Goal: Transaction & Acquisition: Purchase product/service

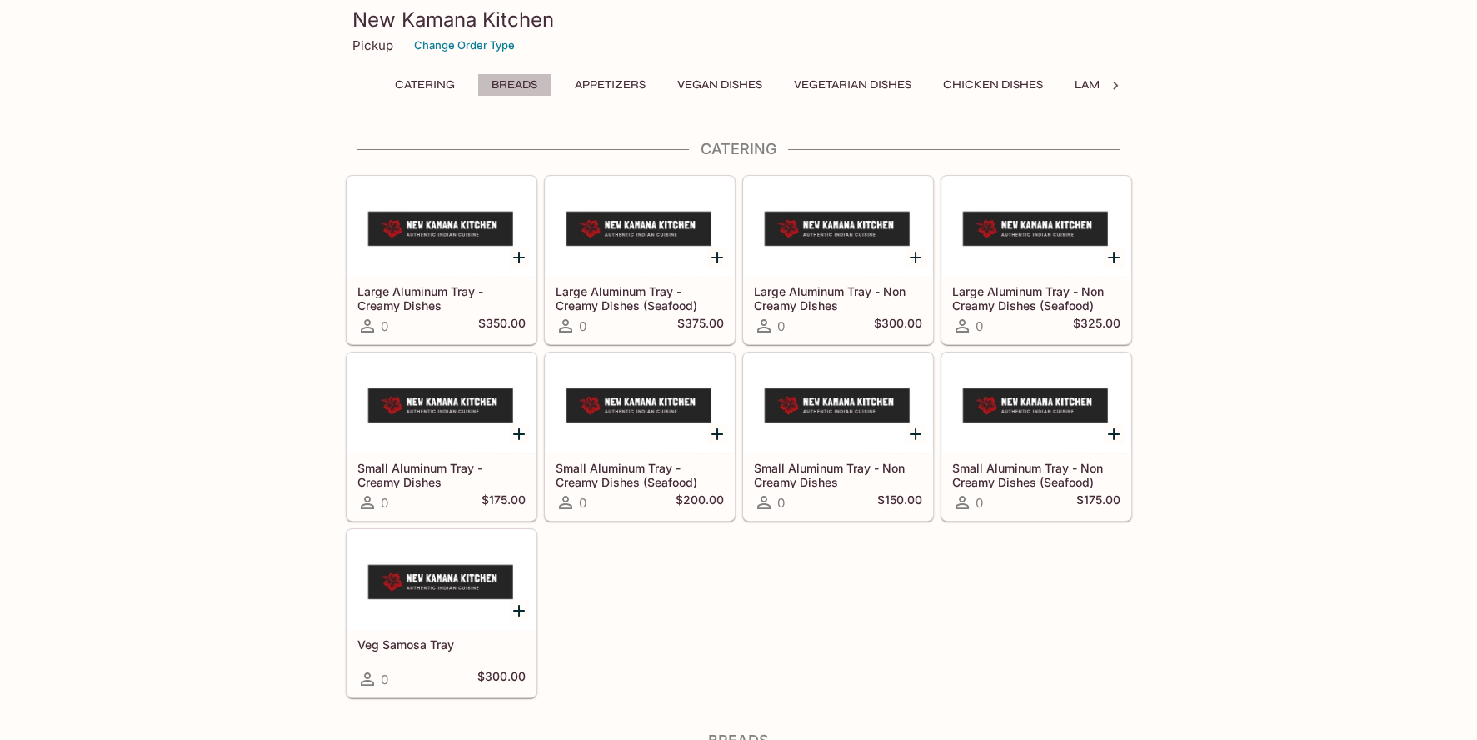
click at [485, 84] on button "Breads" at bounding box center [514, 84] width 75 height 23
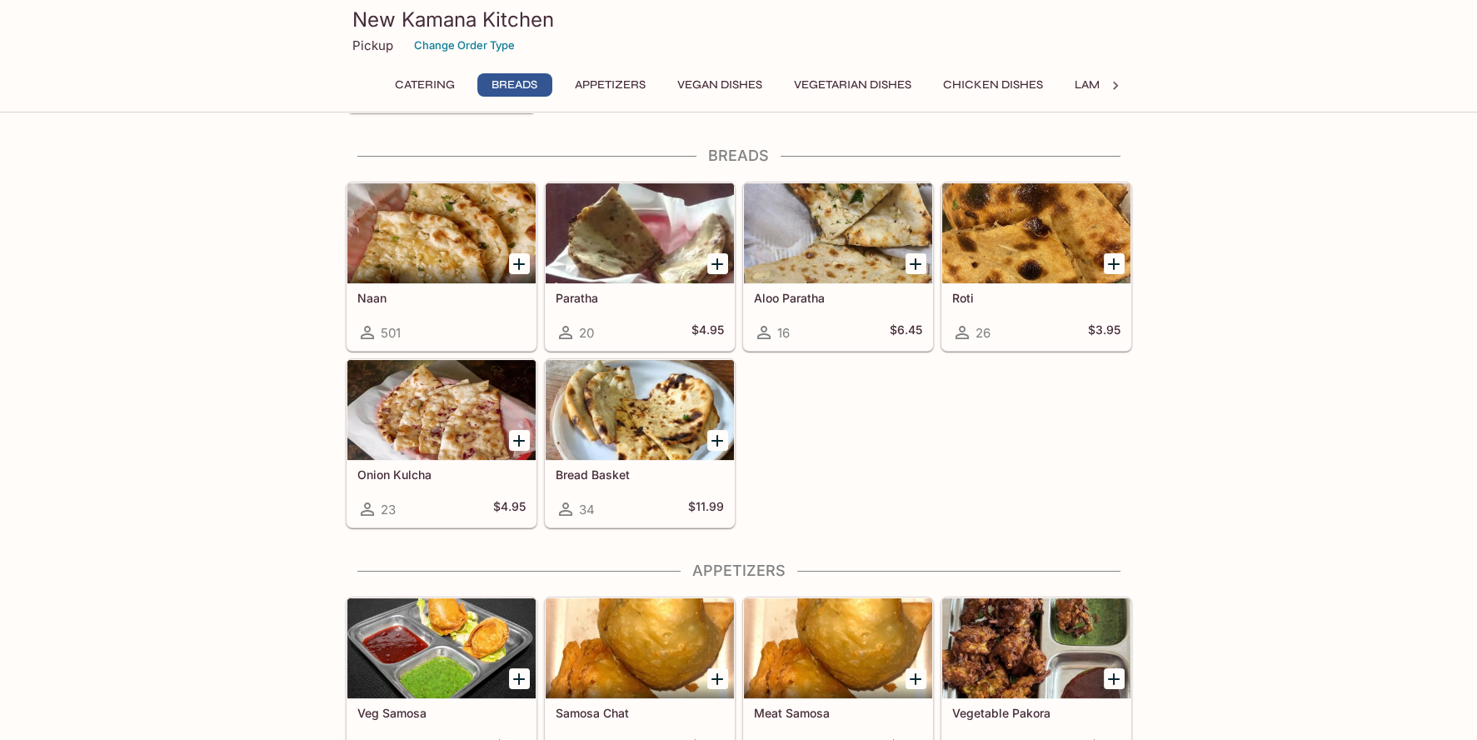
scroll to position [589, 0]
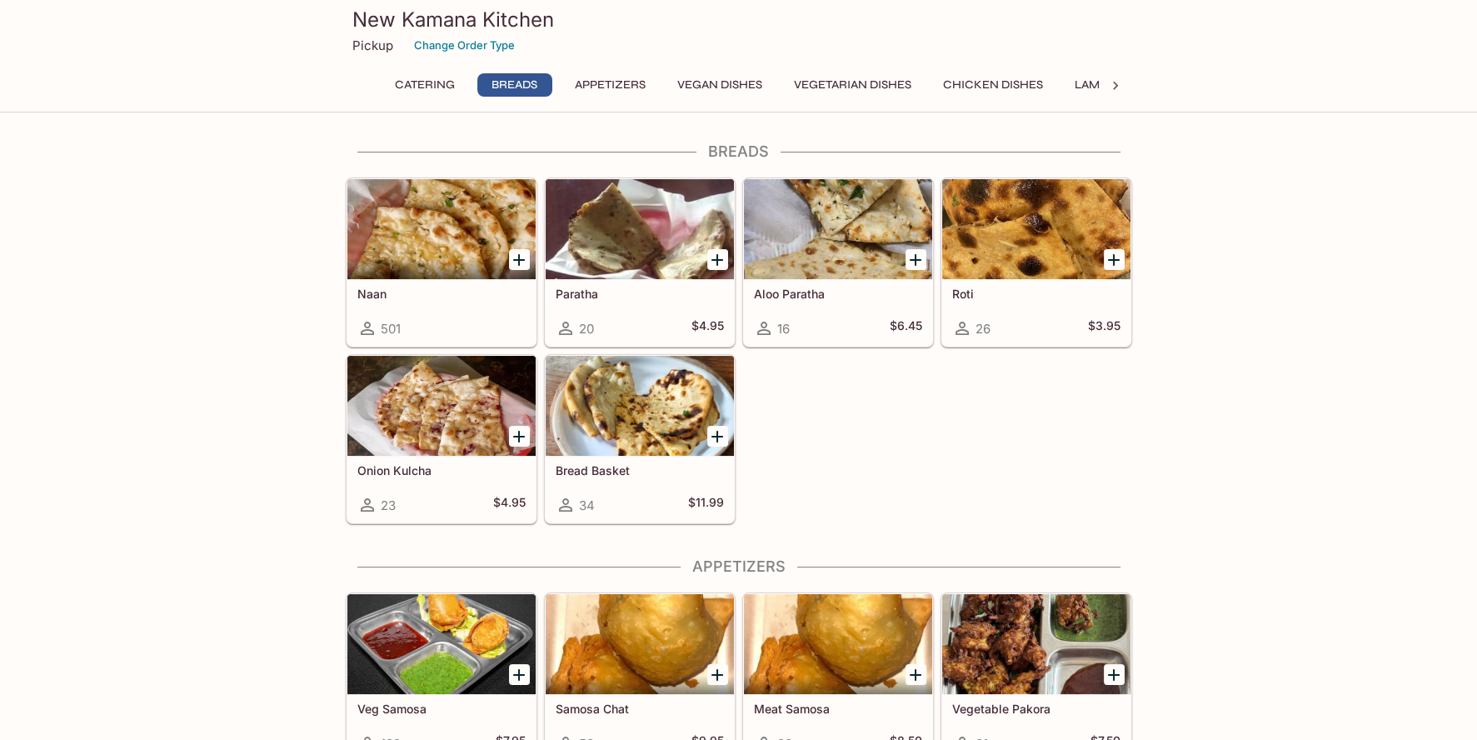
click at [417, 227] on div at bounding box center [441, 229] width 188 height 100
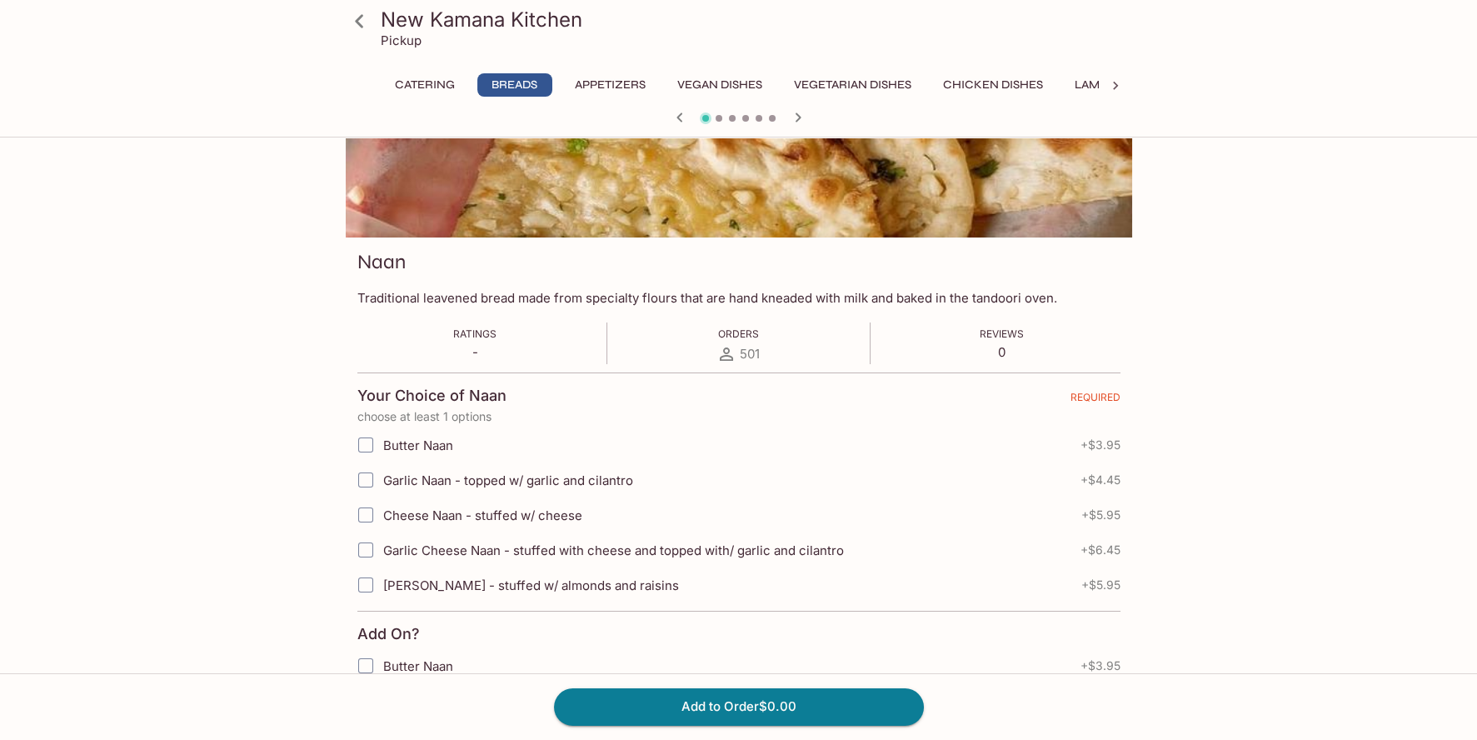
scroll to position [166, 0]
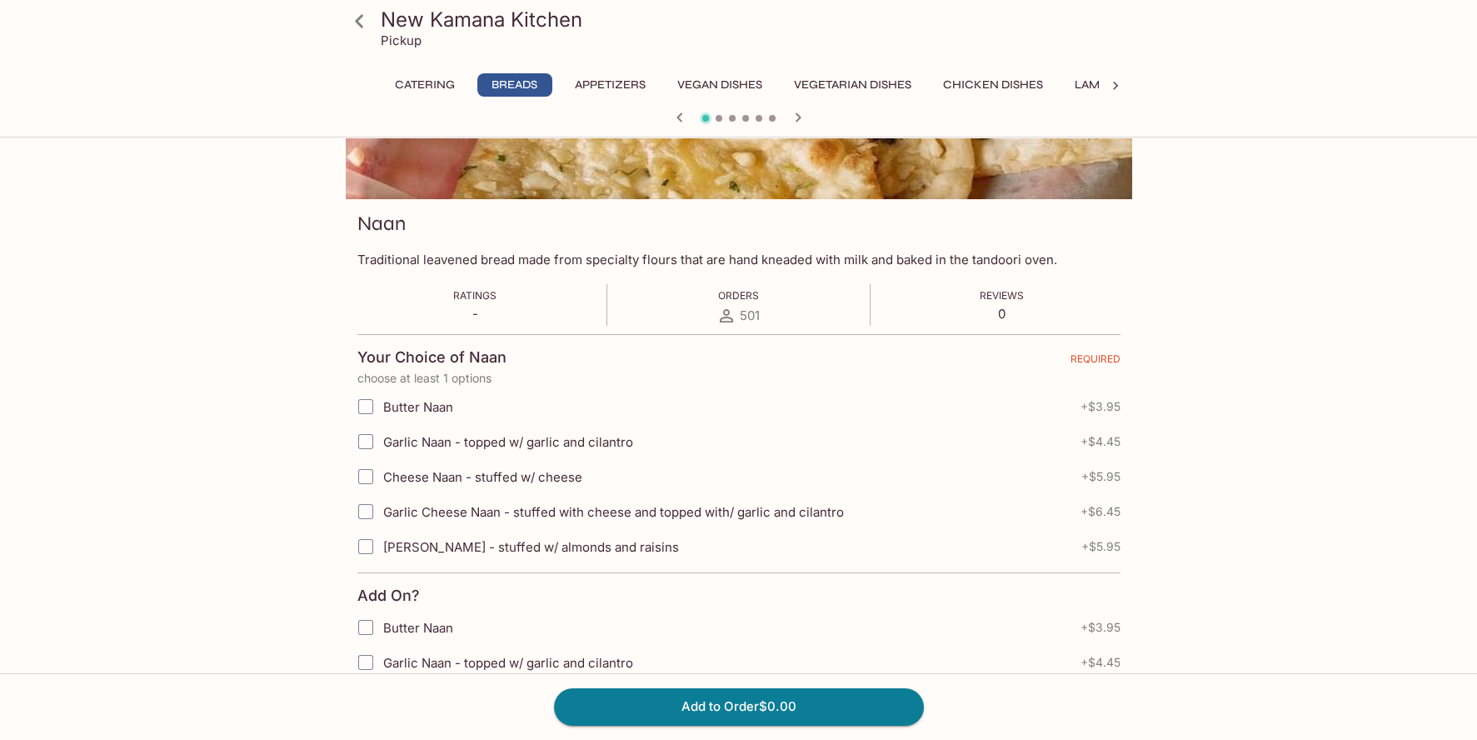
click at [431, 408] on span "Butter Naan" at bounding box center [418, 407] width 70 height 16
click at [382, 408] on input "Butter Naan" at bounding box center [365, 406] width 33 height 33
checkbox input "true"
click at [427, 442] on span "Garlic Naan - topped w/ garlic and cilantro" at bounding box center [508, 442] width 250 height 16
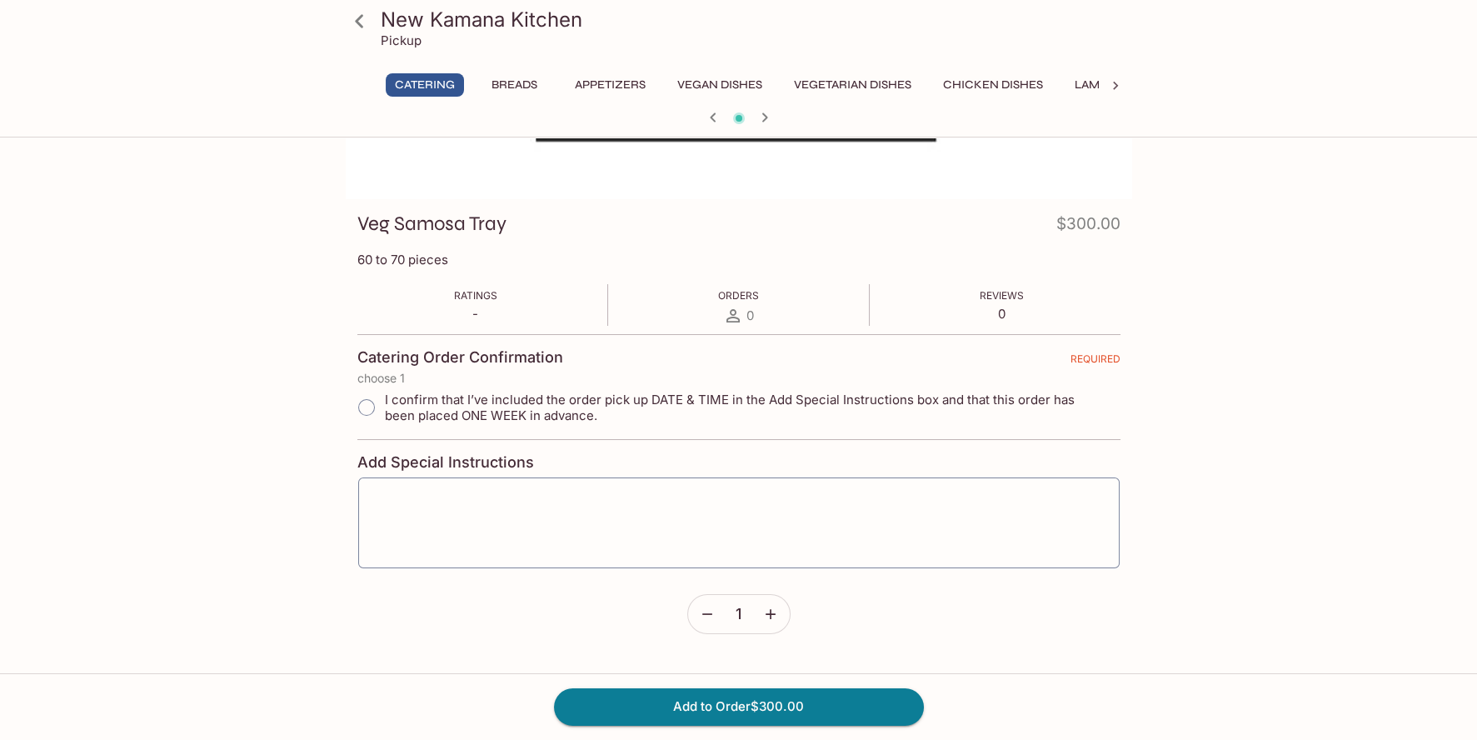
click at [531, 86] on button "Breads" at bounding box center [514, 84] width 75 height 23
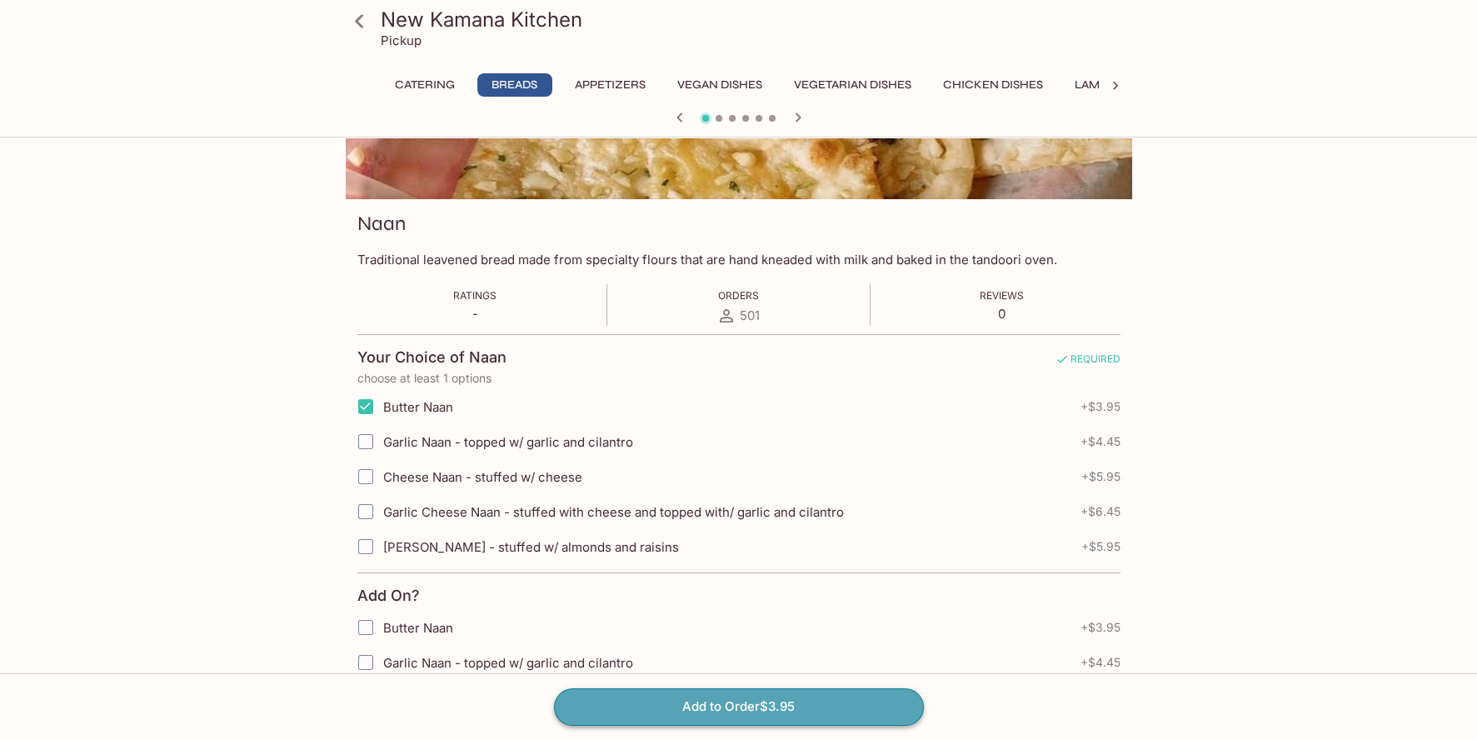
click at [669, 694] on button "Add to Order $3.95" at bounding box center [739, 706] width 370 height 37
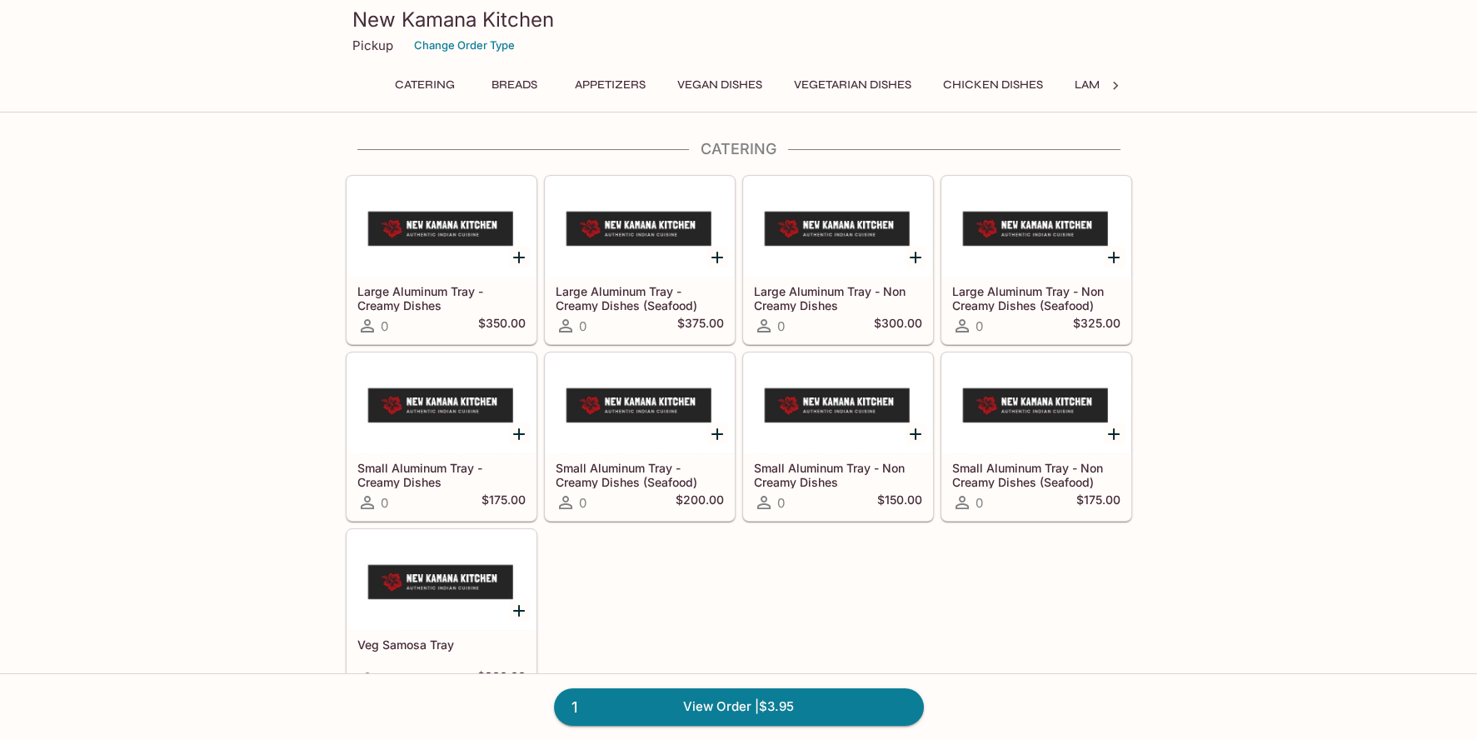
click at [512, 78] on button "Breads" at bounding box center [514, 84] width 75 height 23
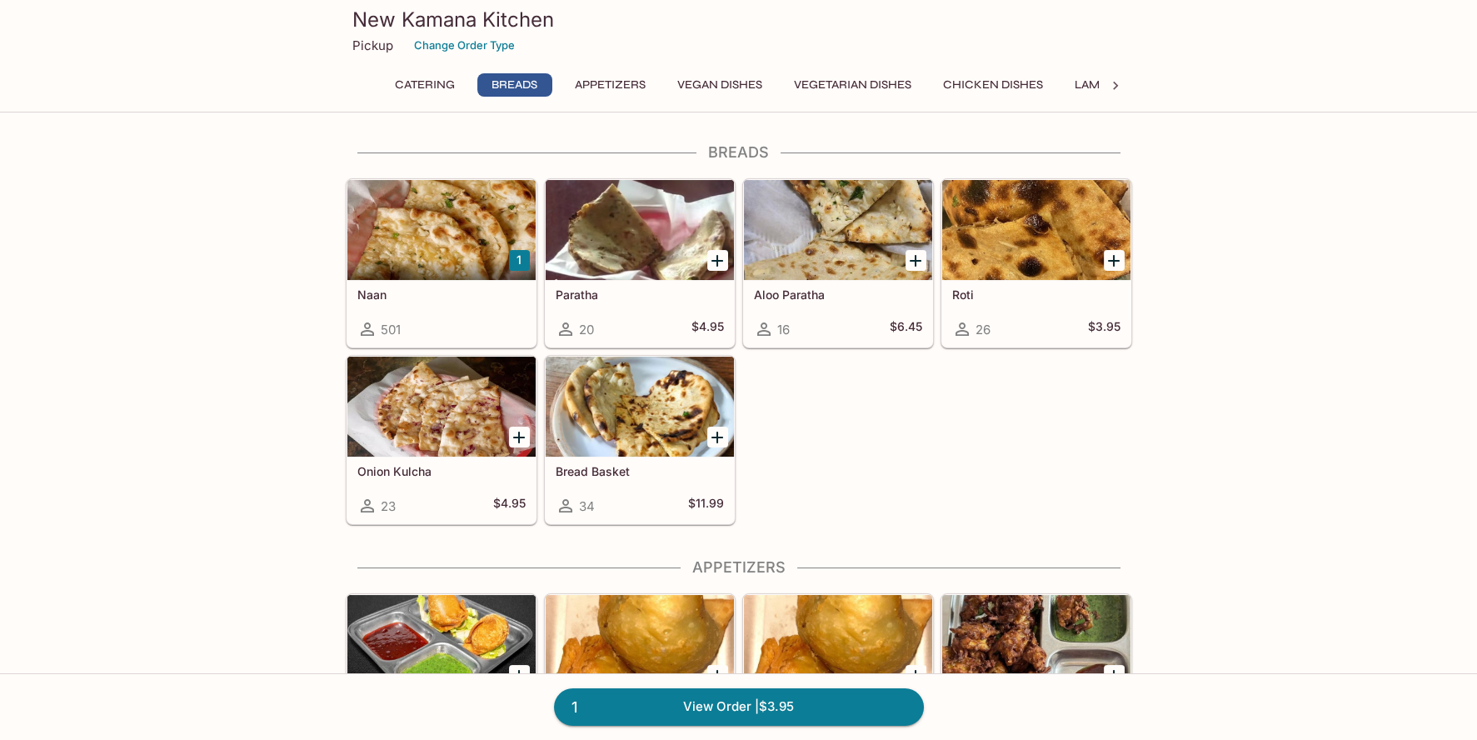
scroll to position [589, 0]
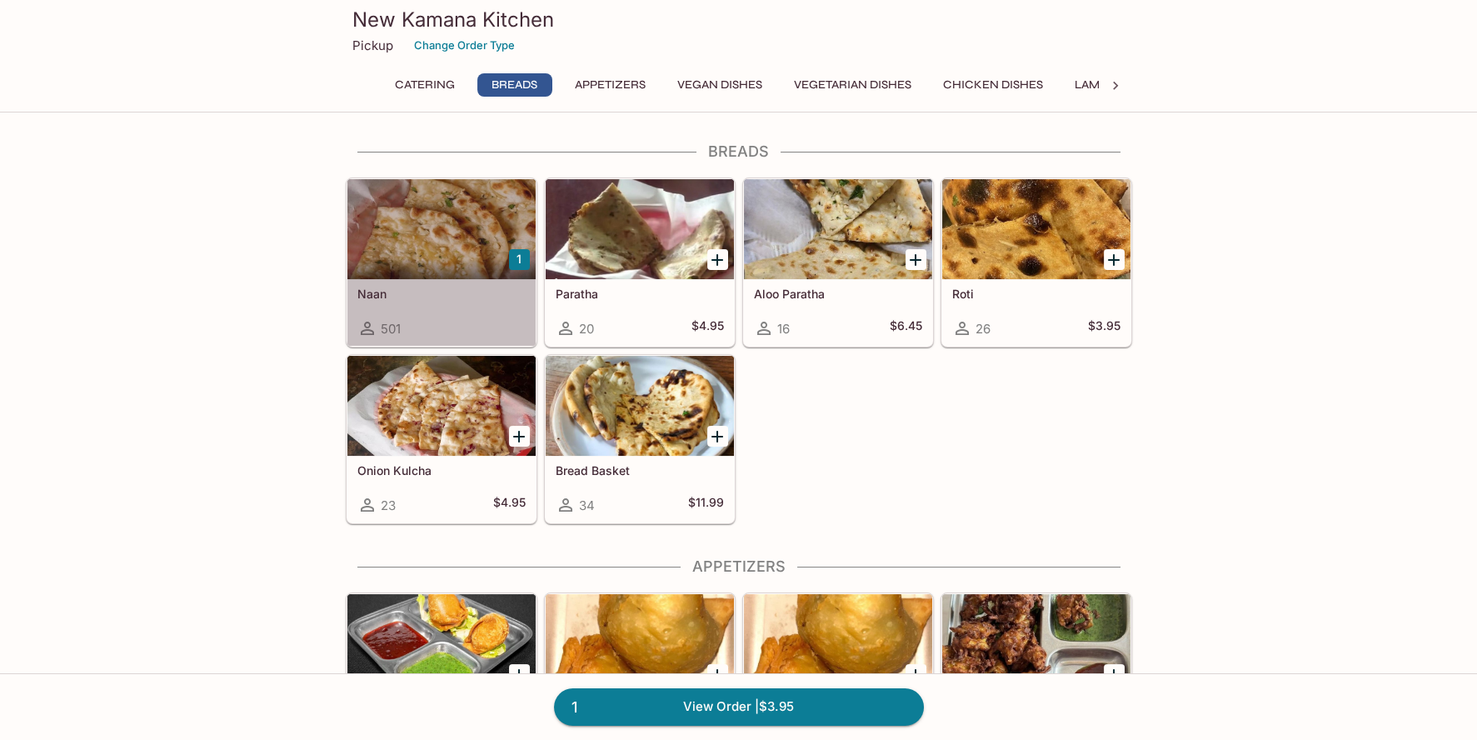
click at [433, 322] on div "501" at bounding box center [441, 328] width 168 height 20
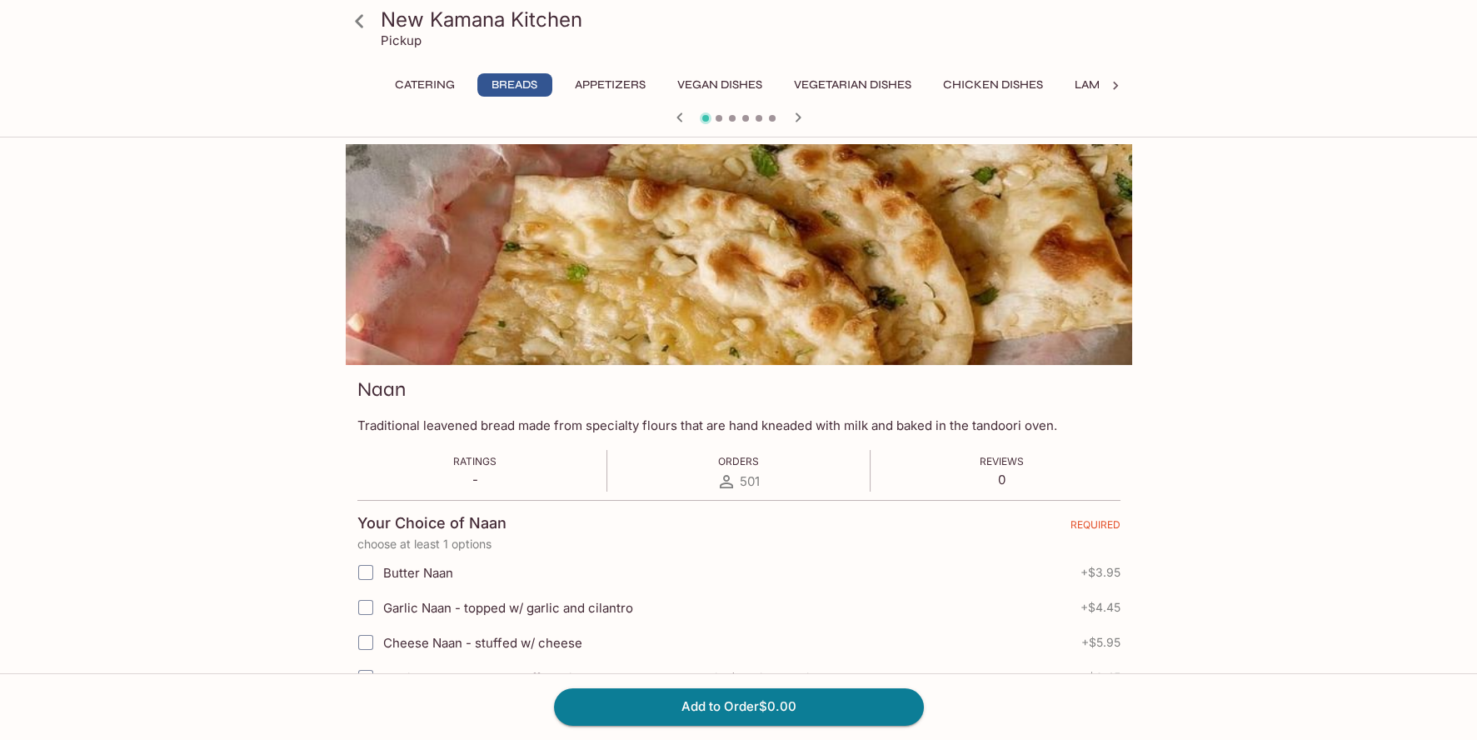
click at [451, 612] on span "Garlic Naan - topped w/ garlic and cilantro" at bounding box center [508, 608] width 250 height 16
click at [382, 612] on input "Garlic Naan - topped w/ garlic and cilantro" at bounding box center [365, 607] width 33 height 33
checkbox input "true"
click at [667, 727] on div "Add to Order $4.45" at bounding box center [738, 706] width 1477 height 67
click at [666, 709] on button "Add to Order $4.45" at bounding box center [739, 706] width 370 height 37
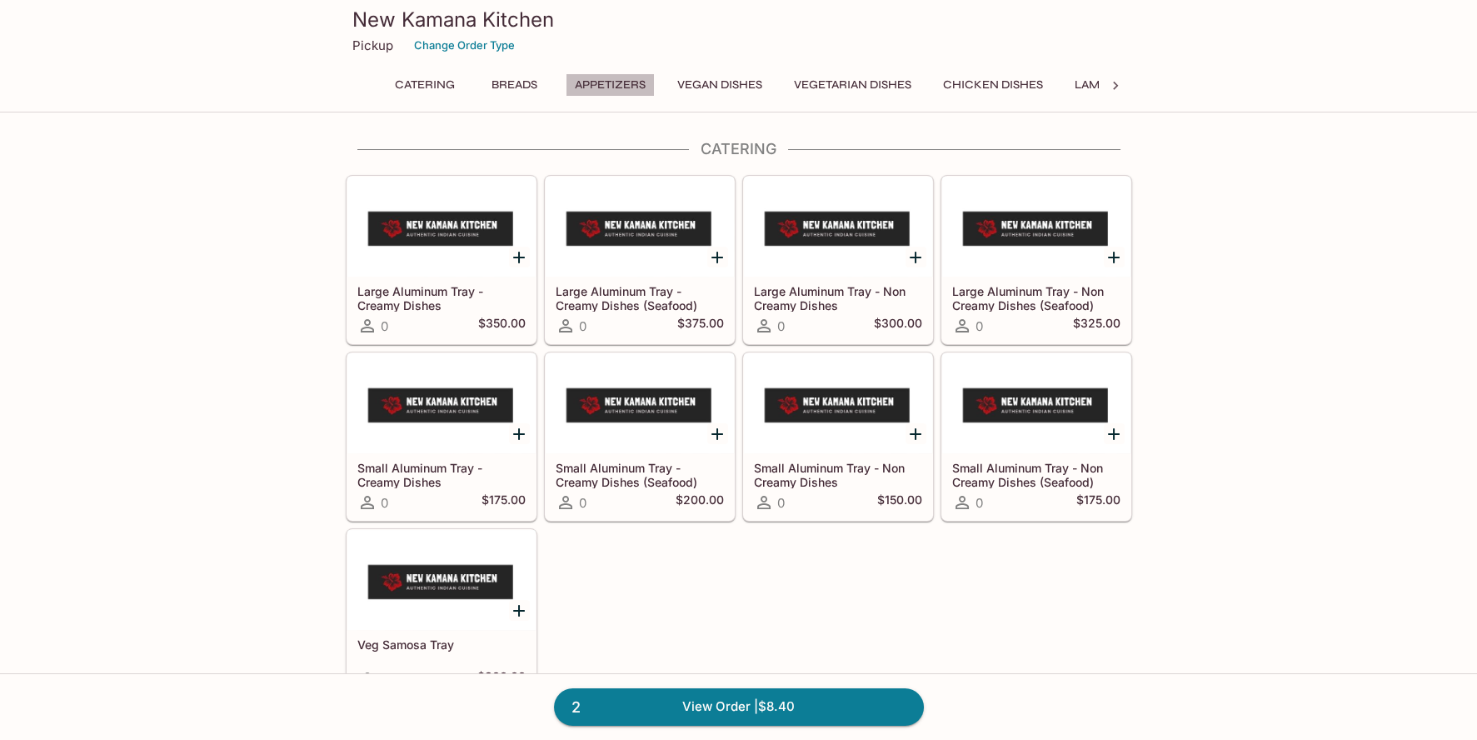
click at [592, 78] on button "Appetizers" at bounding box center [610, 84] width 89 height 23
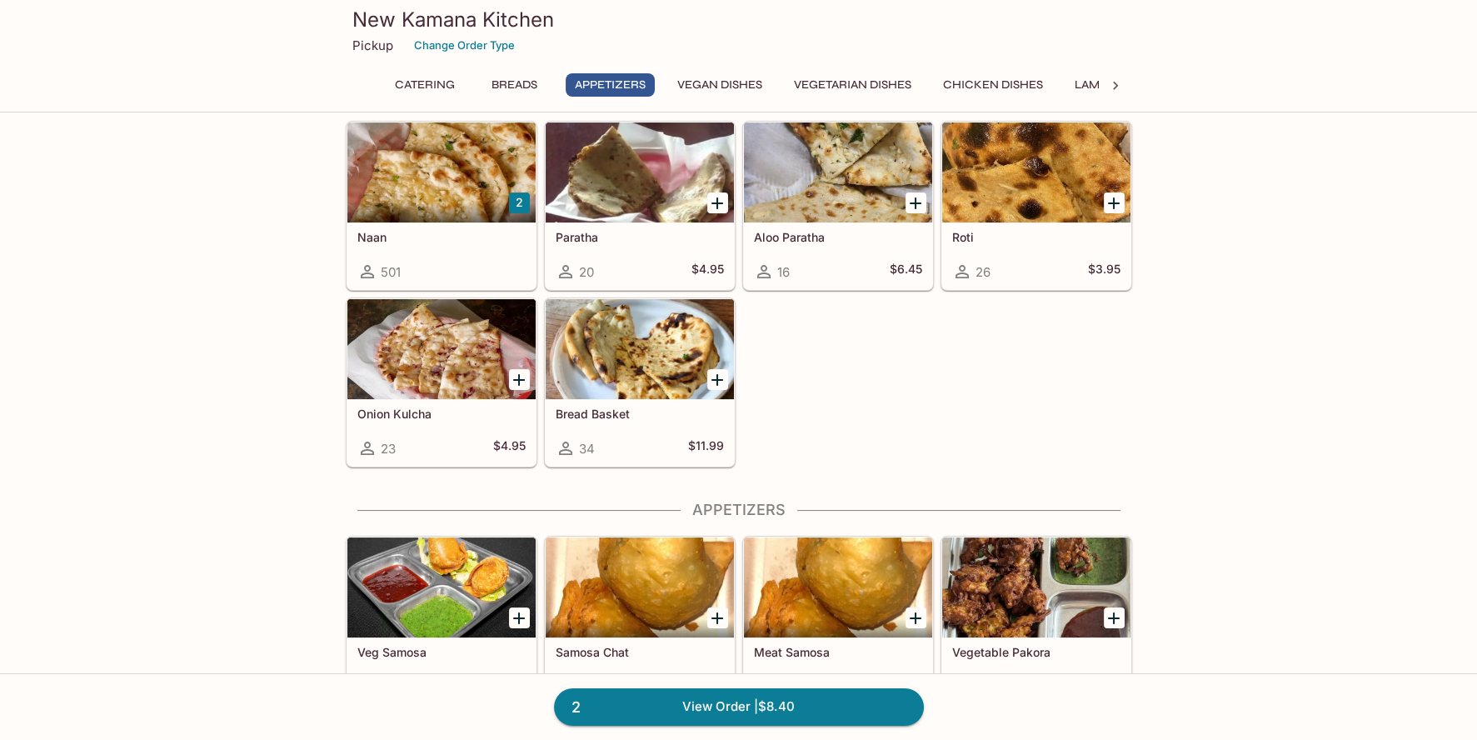
scroll to position [1003, 0]
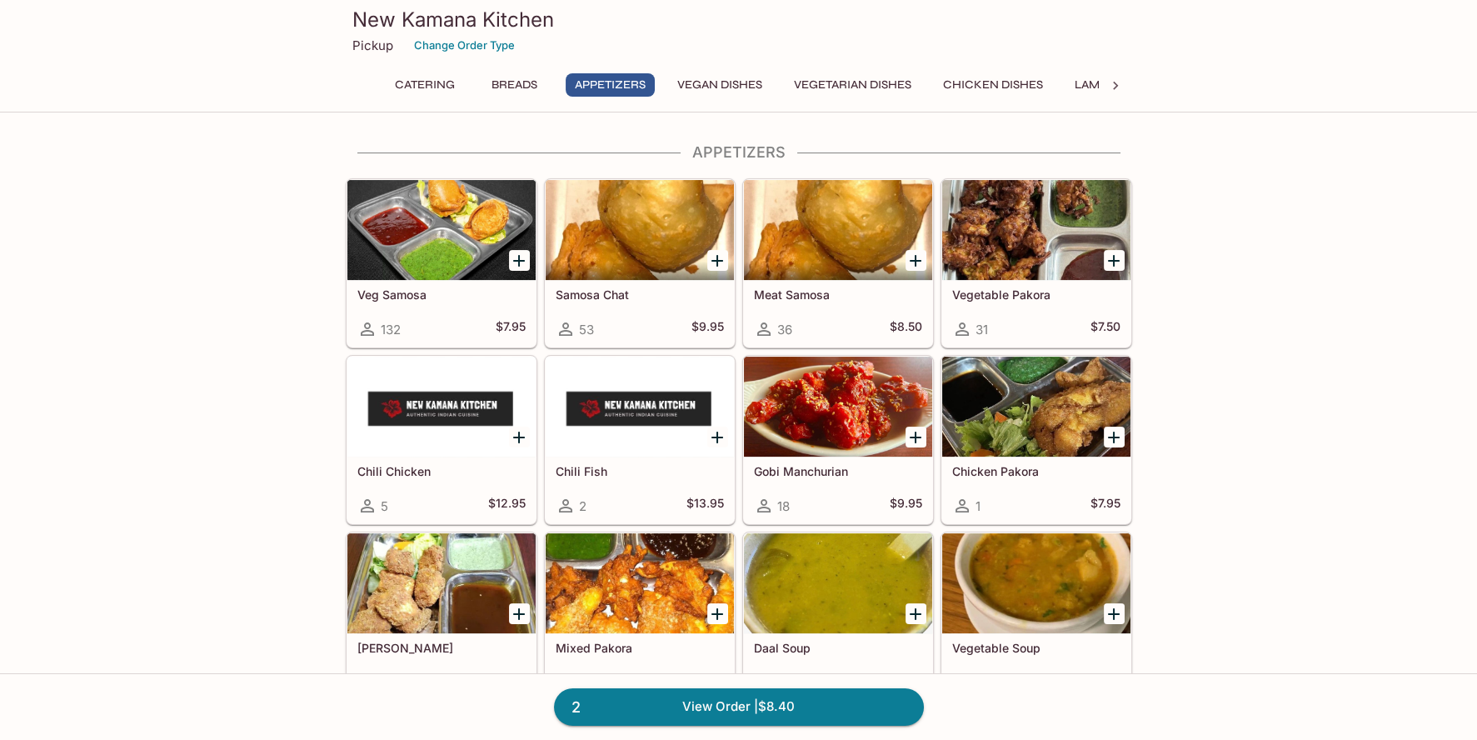
click at [727, 82] on button "Vegan Dishes" at bounding box center [719, 84] width 103 height 23
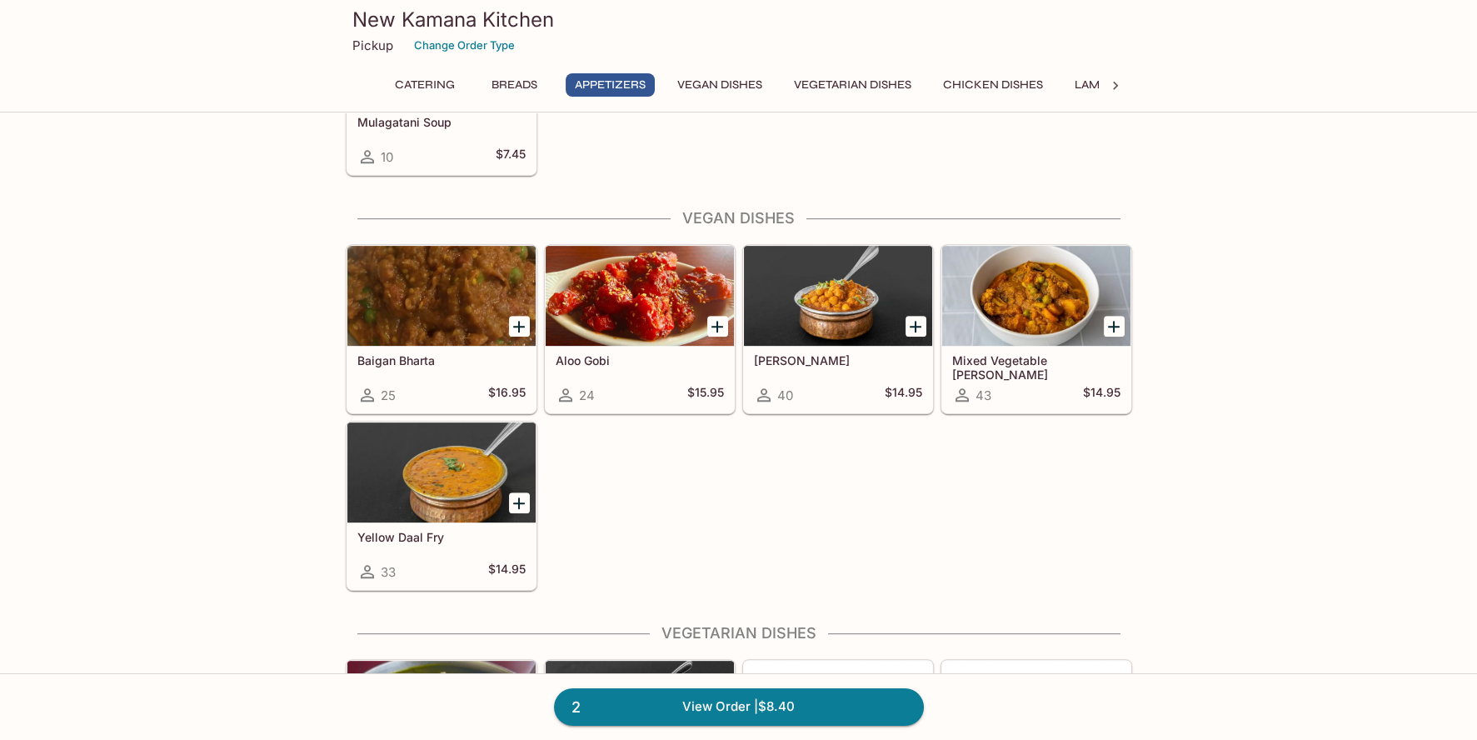
scroll to position [1604, 0]
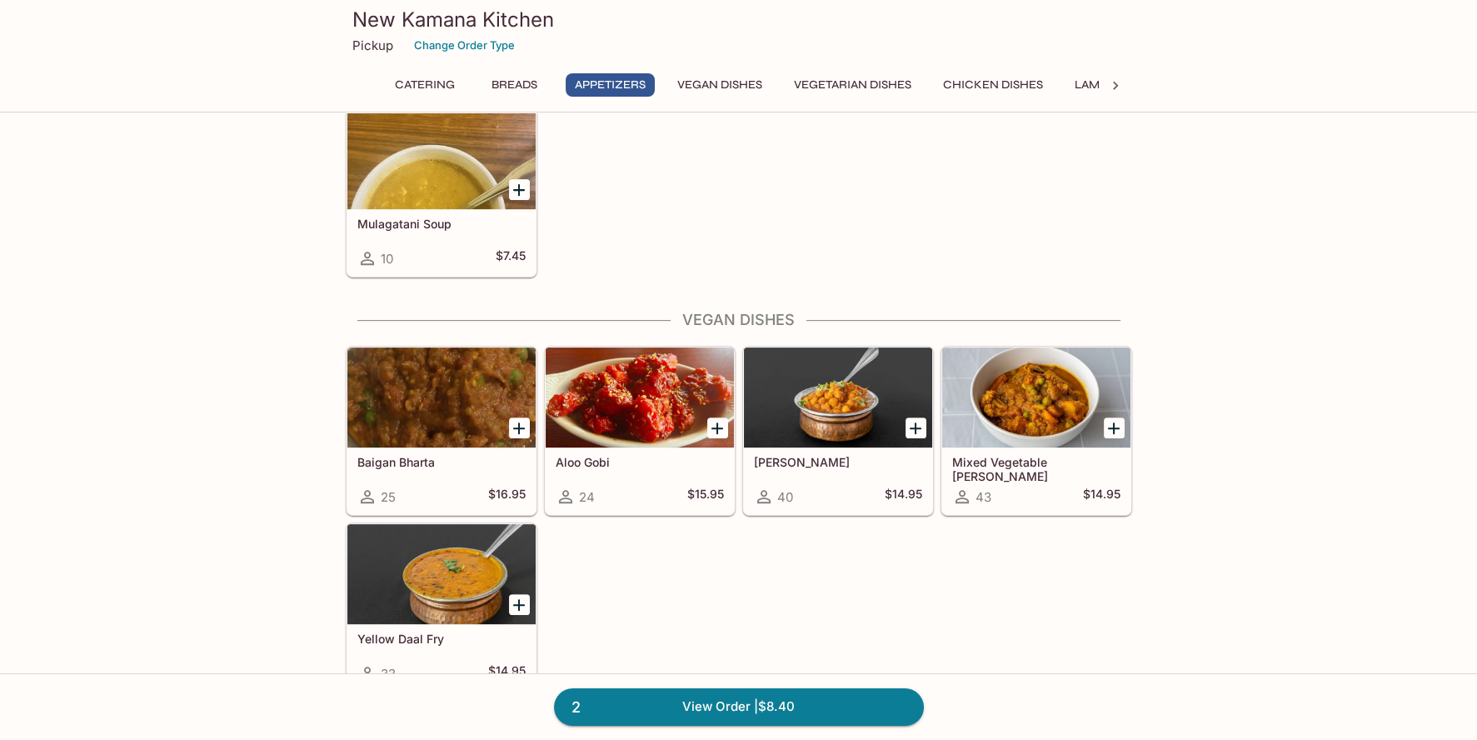
click at [748, 79] on button "Vegan Dishes" at bounding box center [719, 84] width 103 height 23
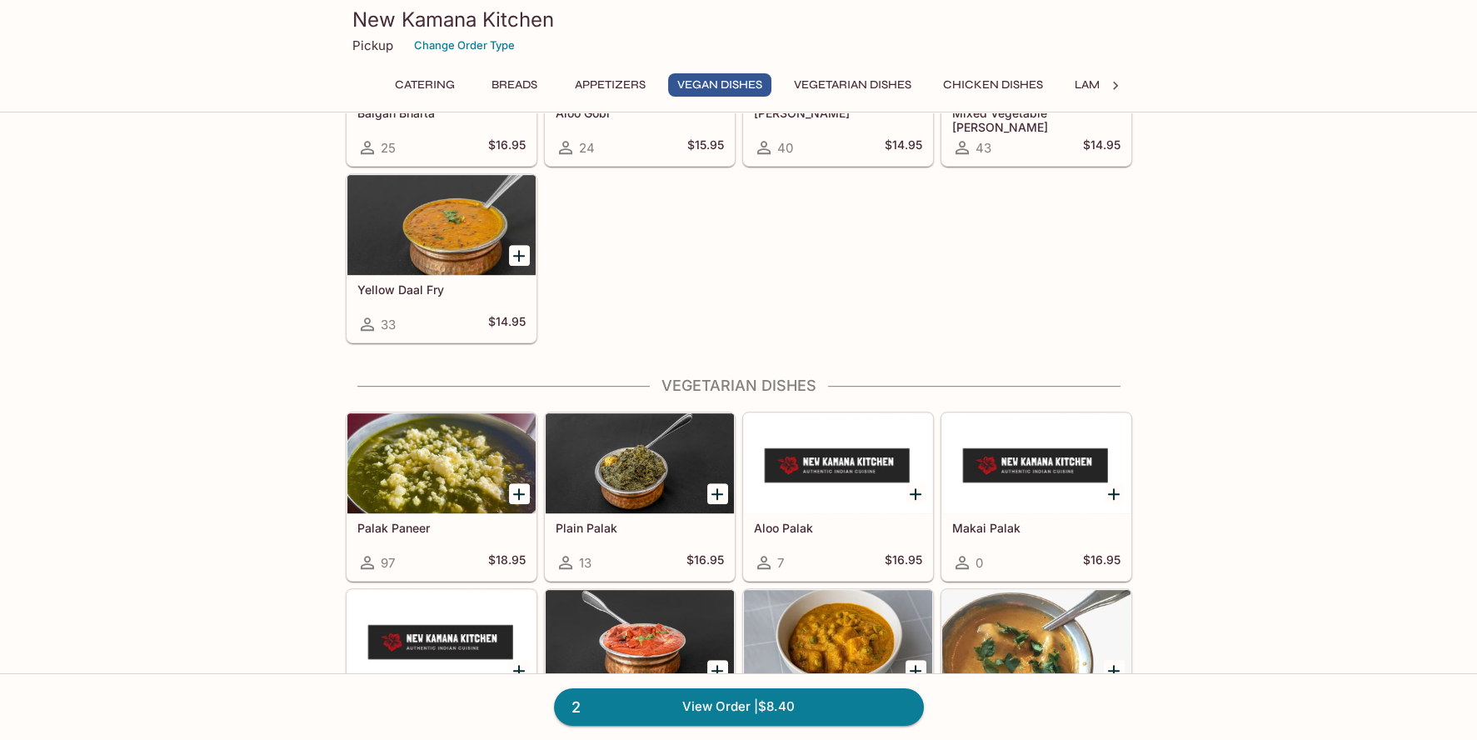
scroll to position [2104, 0]
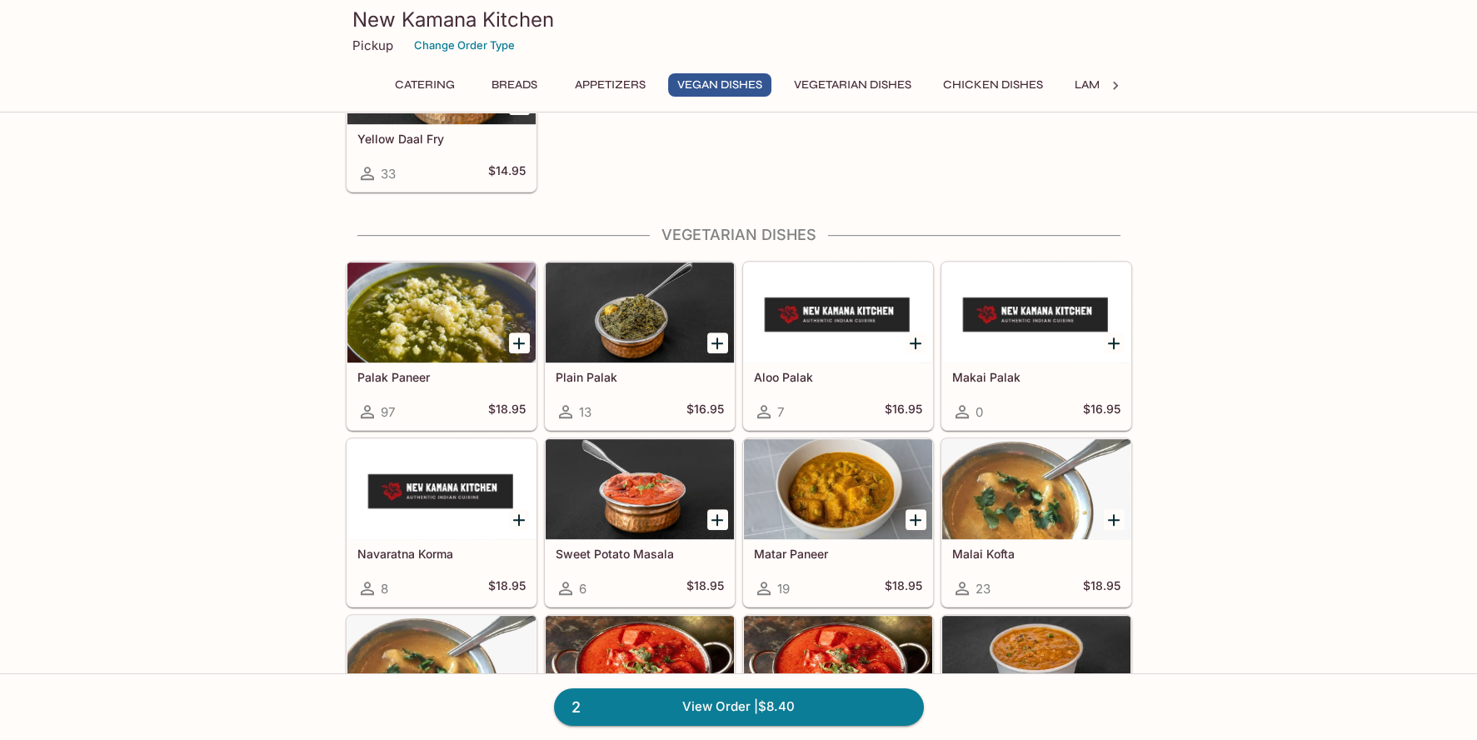
click at [472, 338] on div at bounding box center [441, 312] width 188 height 100
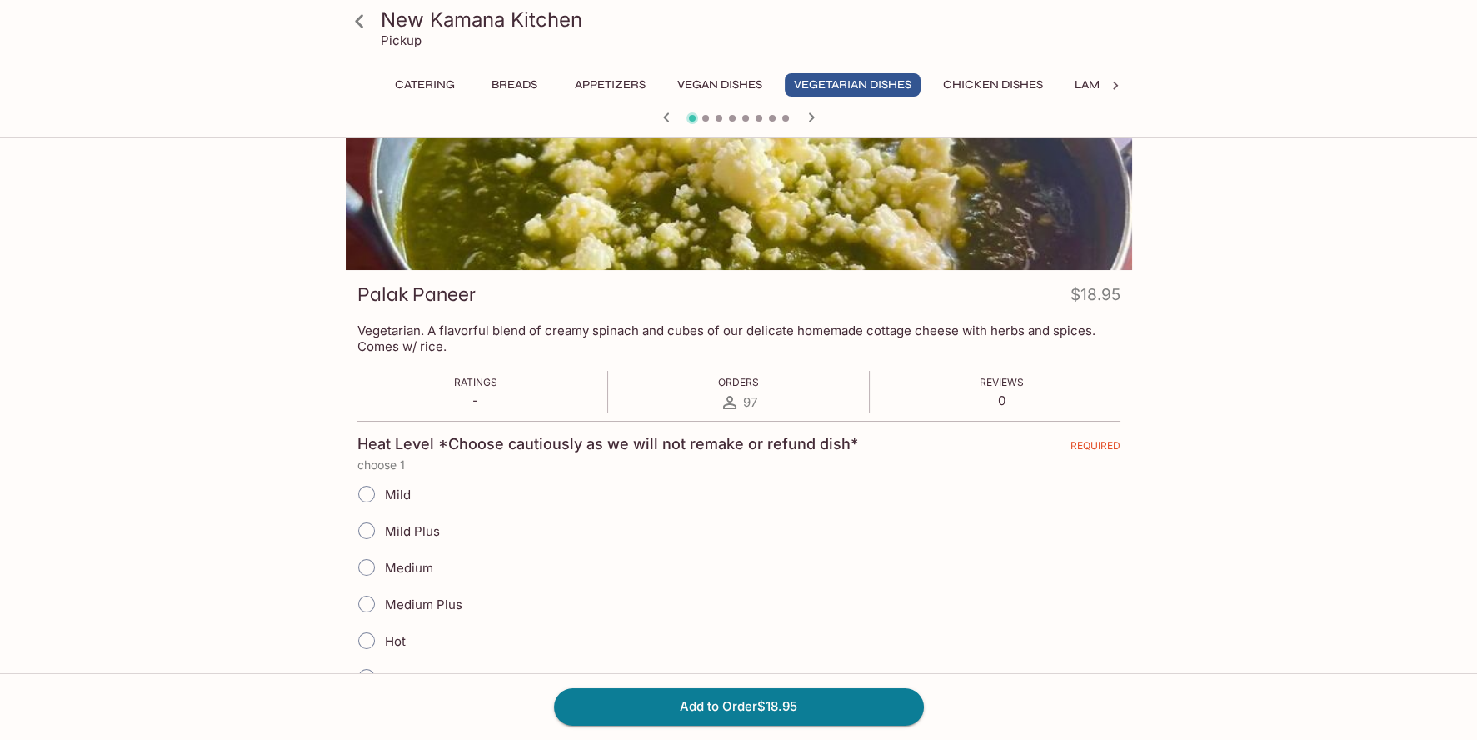
scroll to position [250, 0]
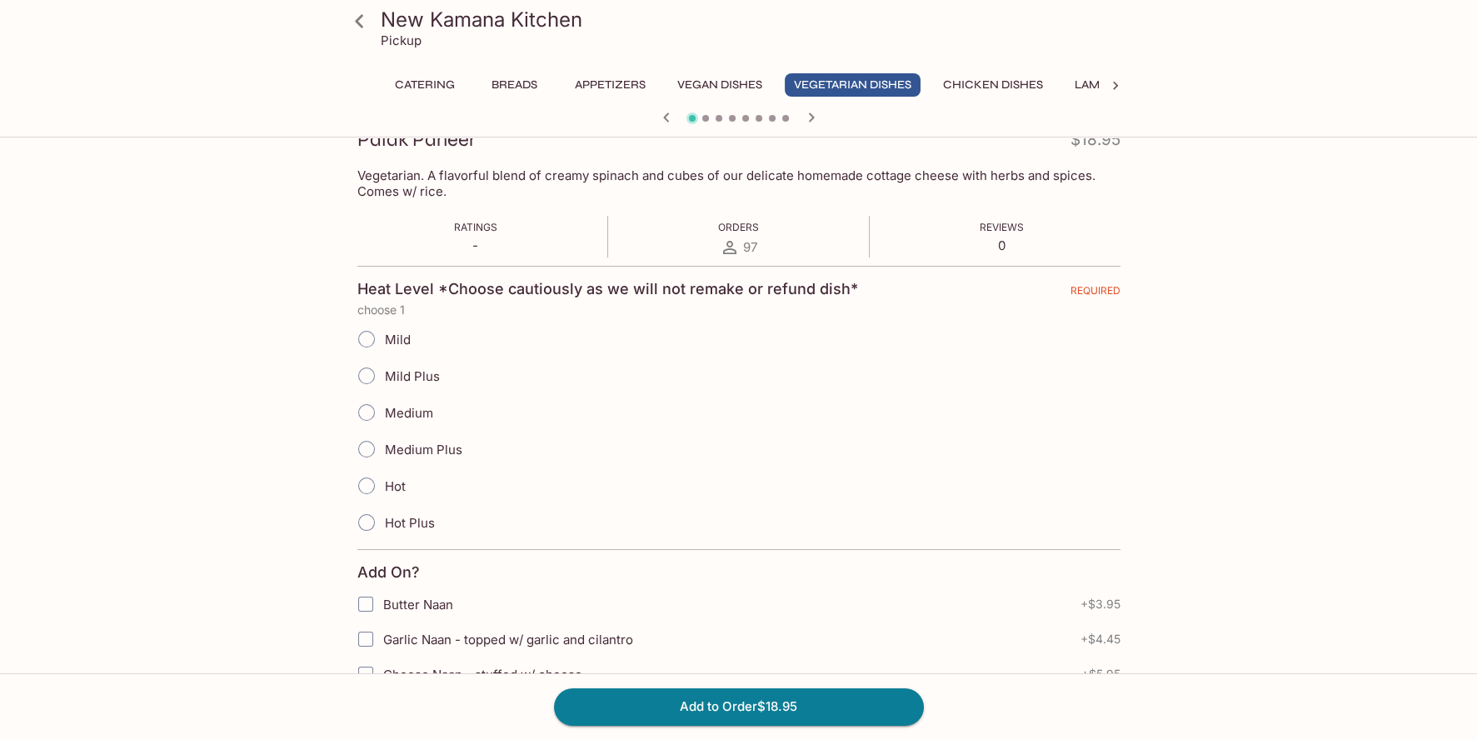
click at [423, 417] on span "Medium" at bounding box center [409, 413] width 48 height 16
click at [384, 417] on input "Medium" at bounding box center [366, 412] width 35 height 35
radio input "true"
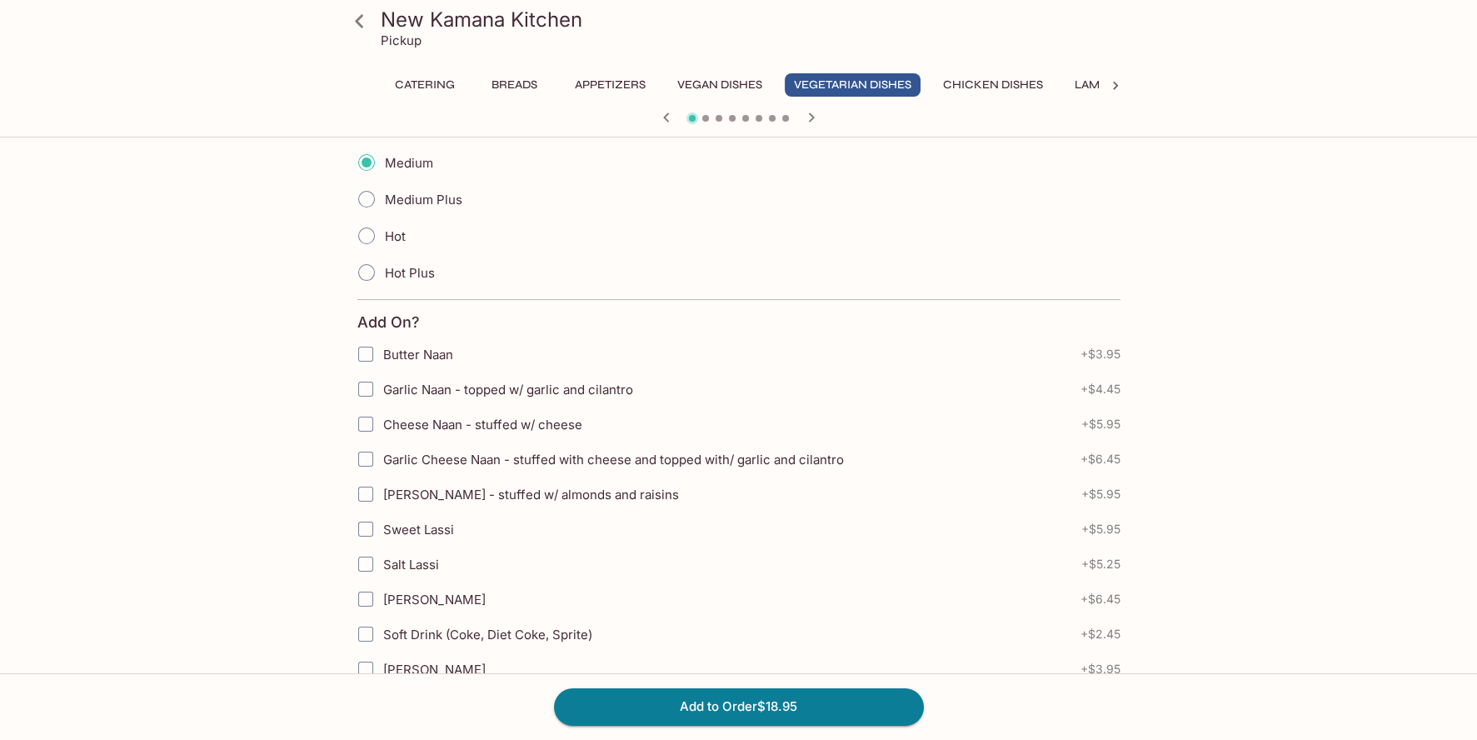
scroll to position [749, 0]
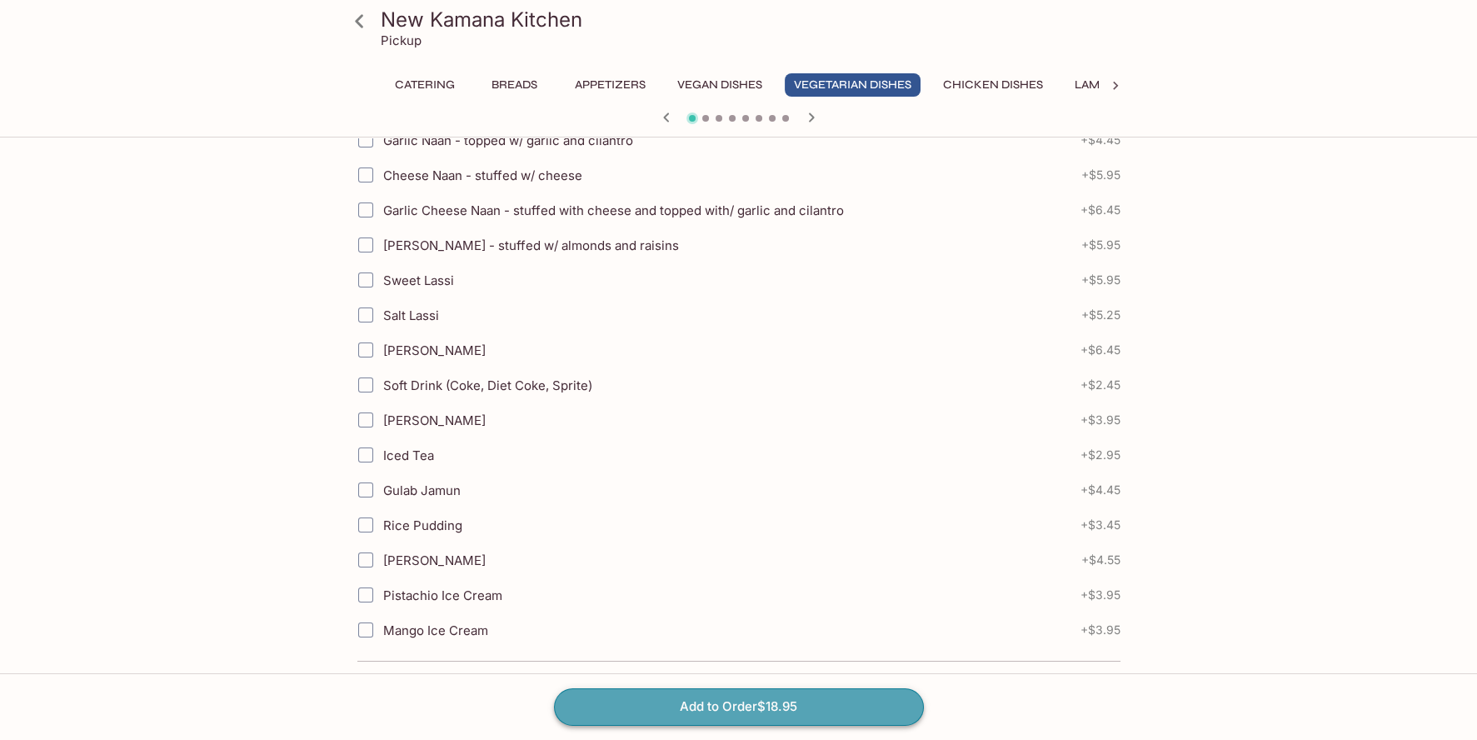
click at [681, 702] on button "Add to Order $18.95" at bounding box center [739, 706] width 370 height 37
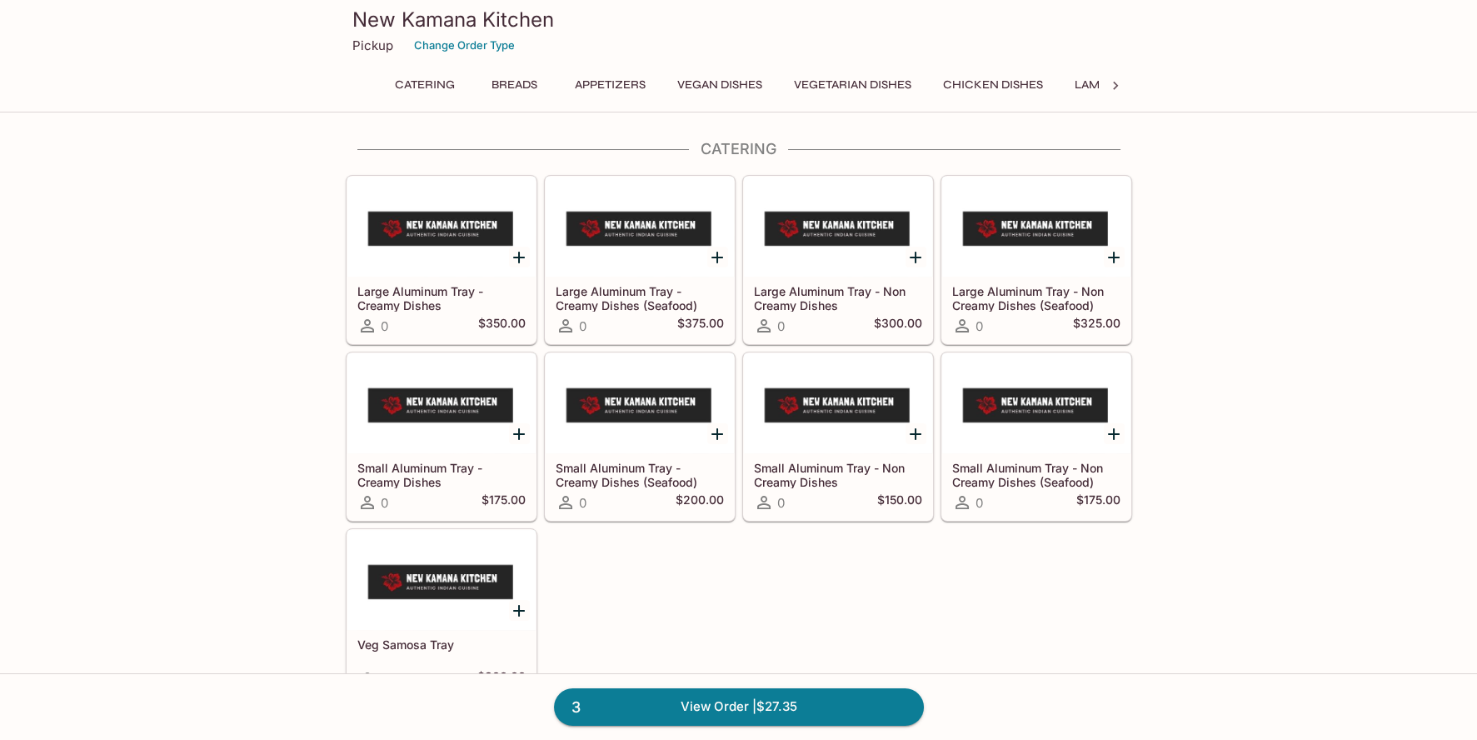
click at [969, 81] on button "Chicken Dishes" at bounding box center [993, 84] width 118 height 23
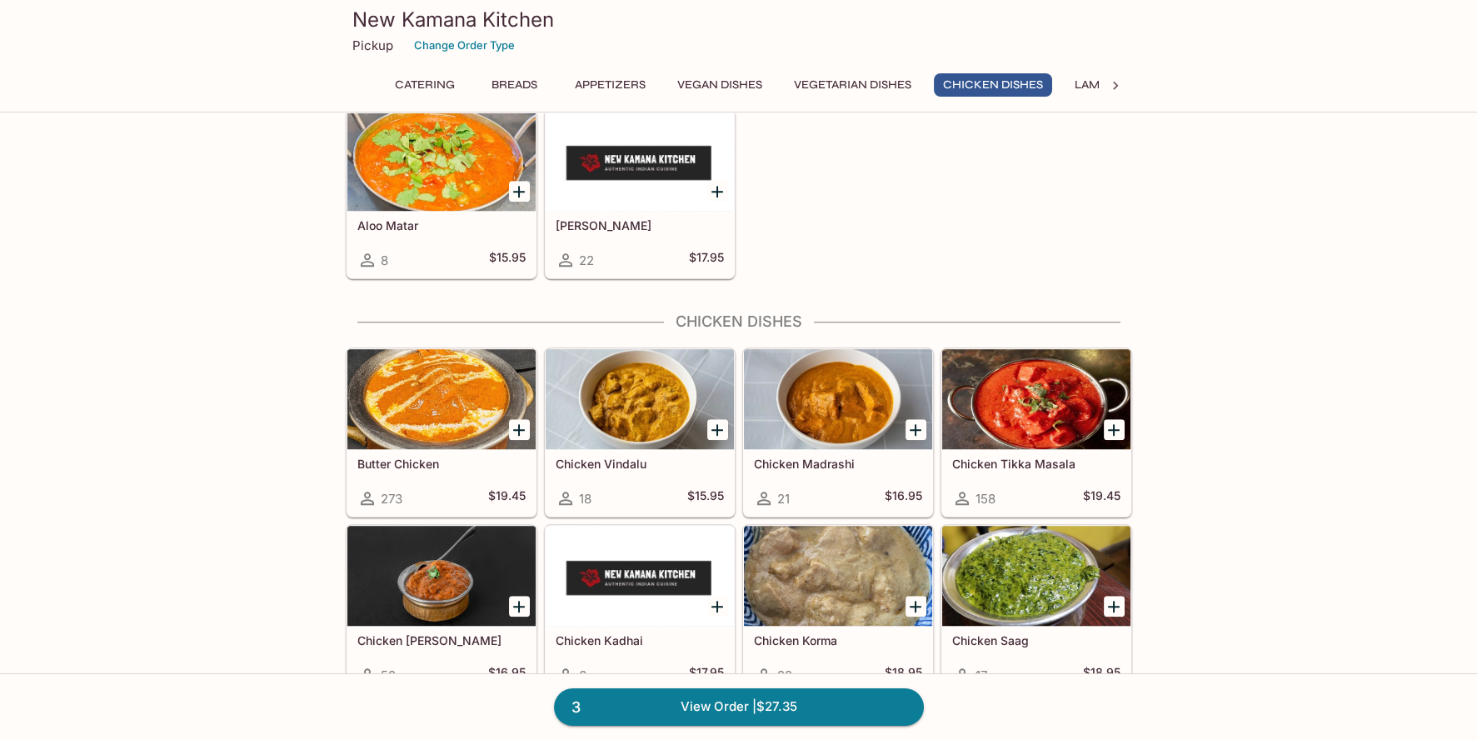
scroll to position [2952, 0]
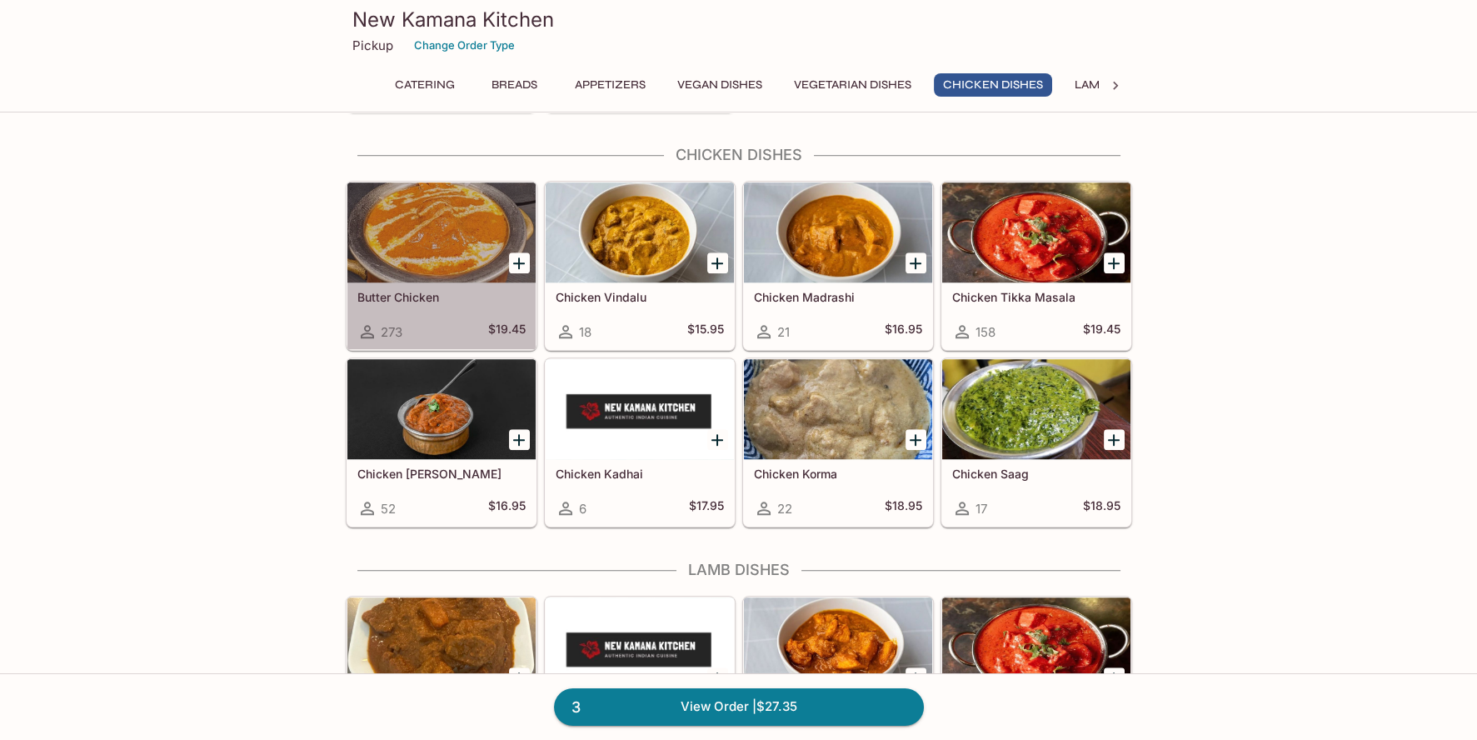
click at [438, 290] on h5 "Butter Chicken" at bounding box center [441, 297] width 168 height 14
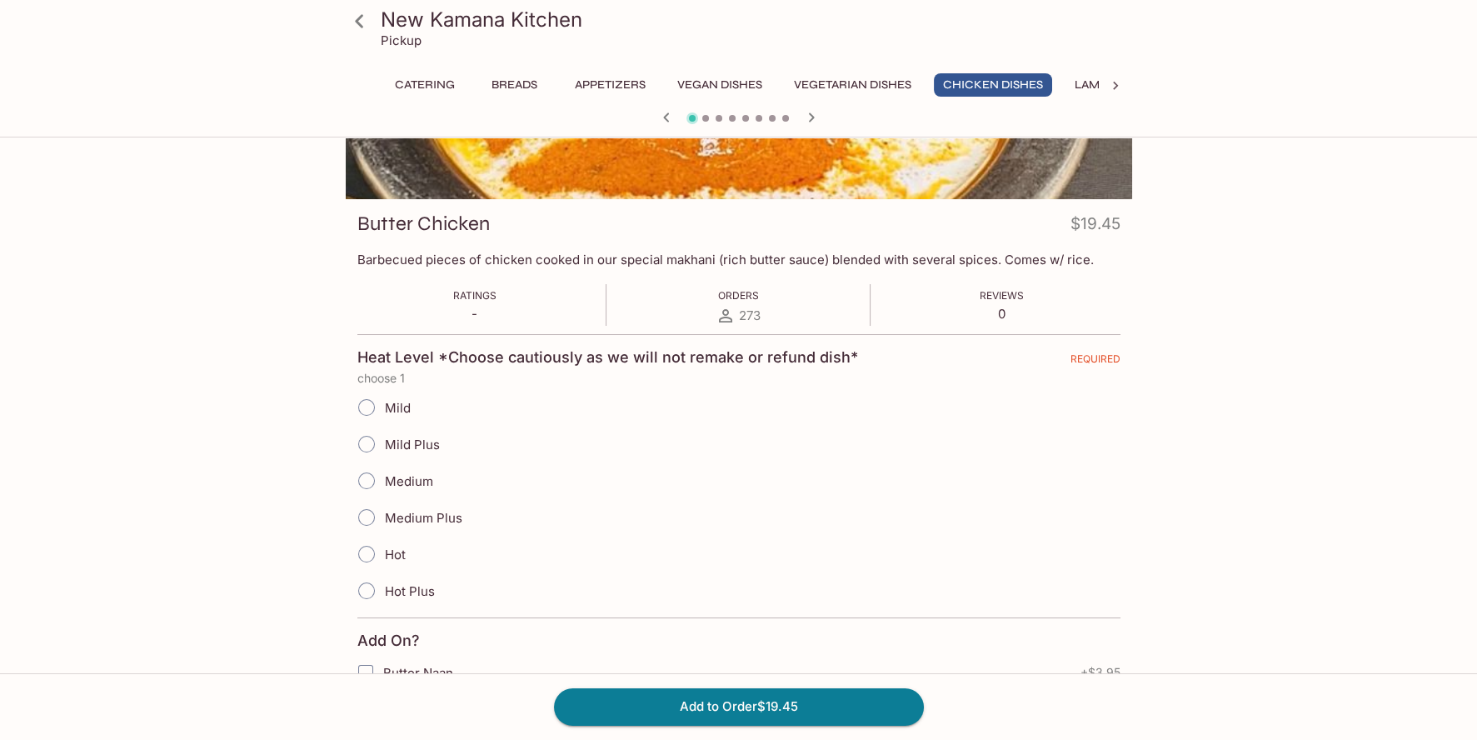
scroll to position [166, 0]
click at [412, 476] on span "Medium" at bounding box center [409, 481] width 48 height 16
click at [384, 476] on input "Medium" at bounding box center [366, 480] width 35 height 35
radio input "true"
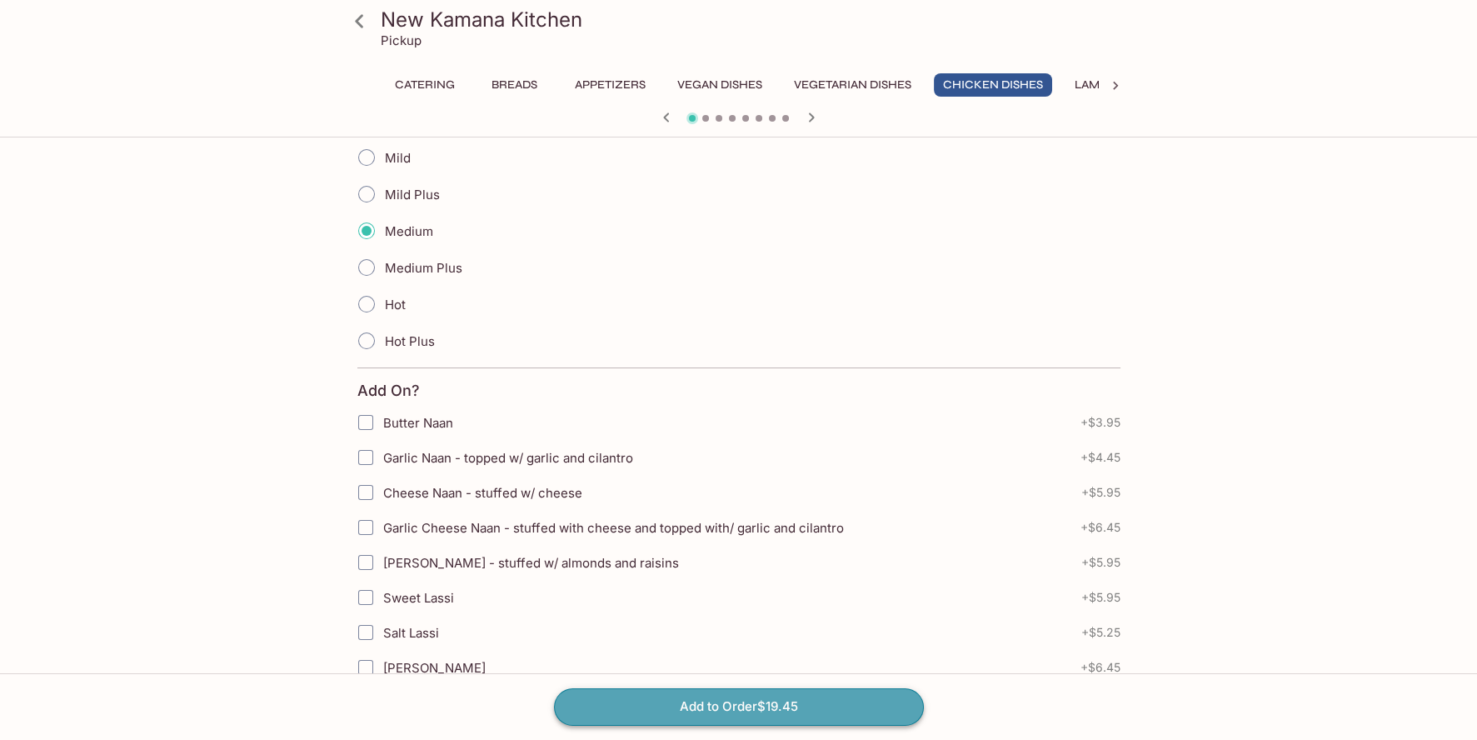
click at [733, 700] on button "Add to Order $19.45" at bounding box center [739, 706] width 370 height 37
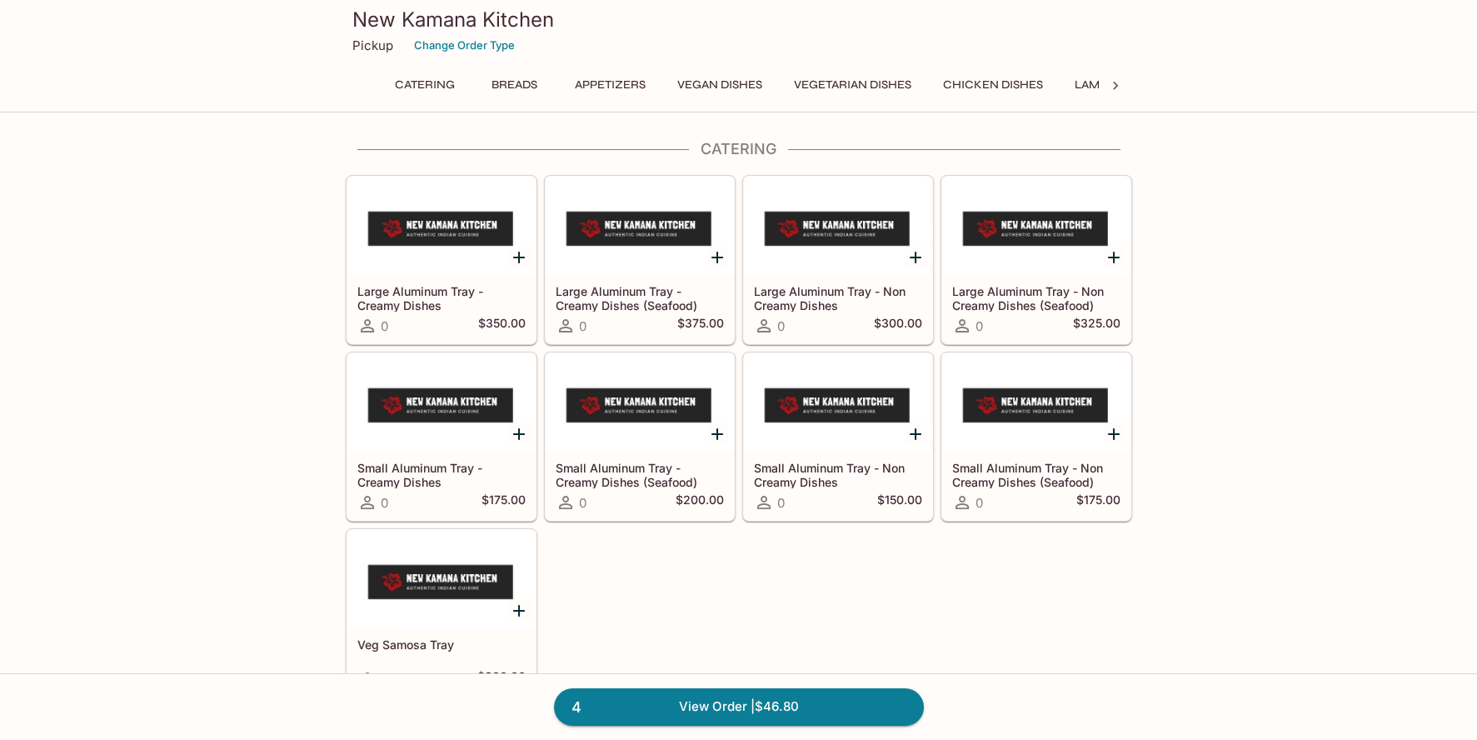
click at [1116, 87] on icon at bounding box center [1115, 86] width 5 height 8
click at [667, 83] on button "Seafood Dishes" at bounding box center [635, 84] width 118 height 23
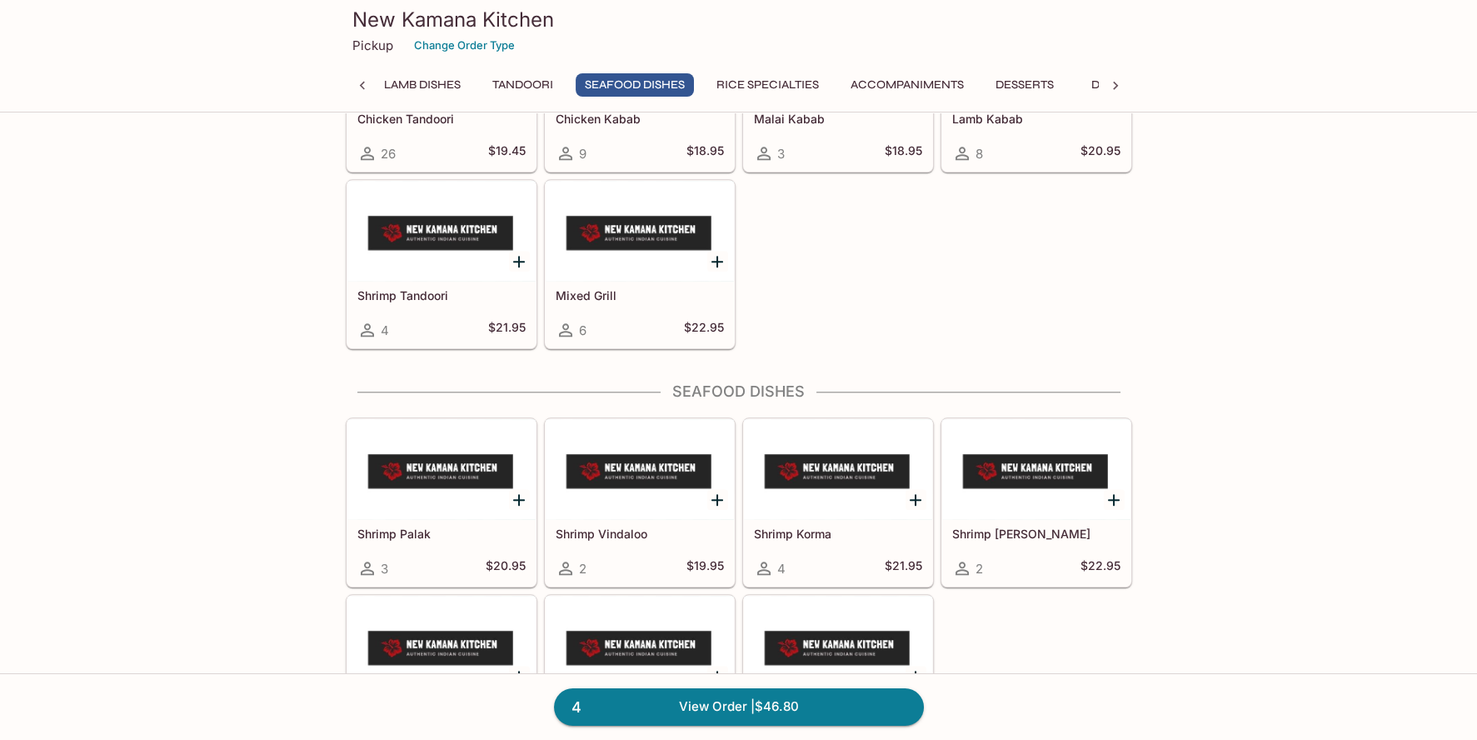
scroll to position [4196, 0]
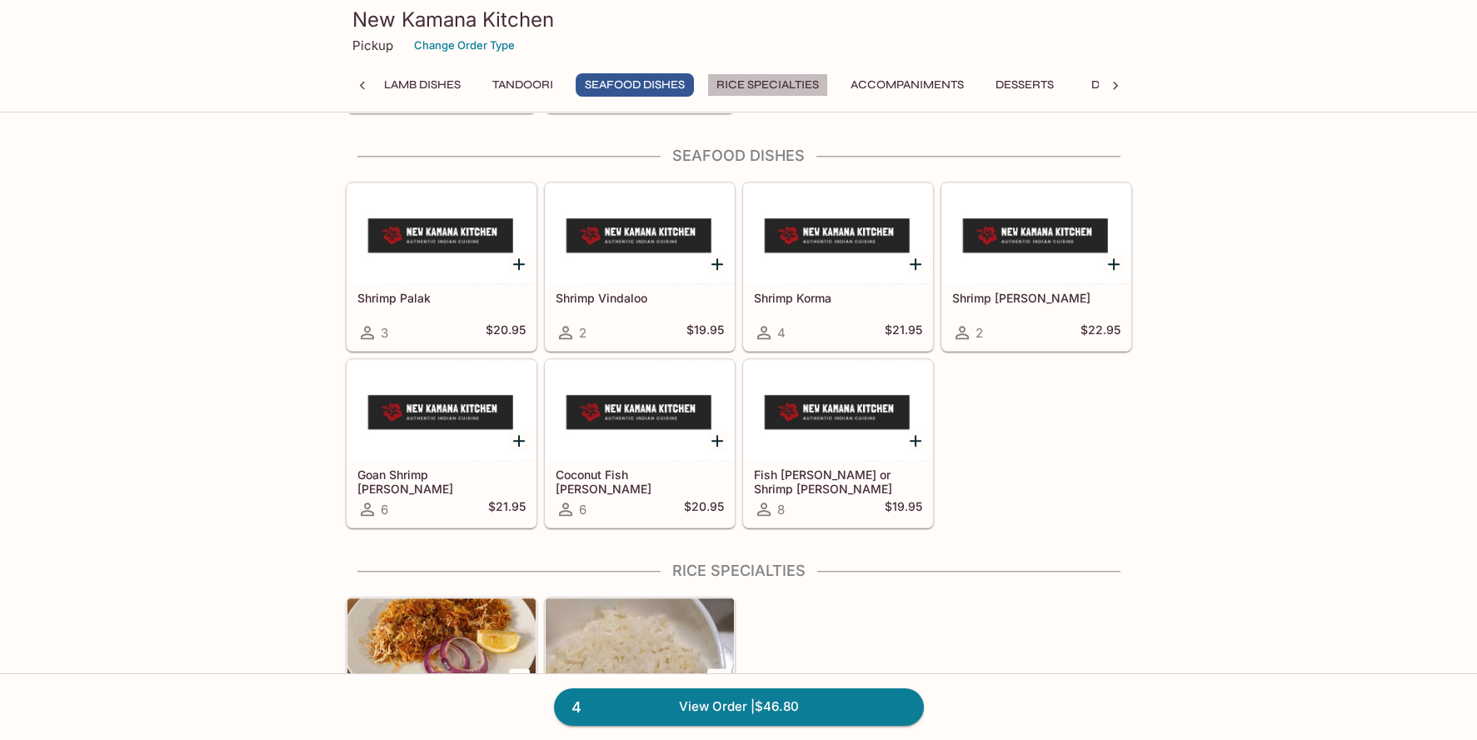
click at [822, 86] on button "Rice Specialties" at bounding box center [767, 84] width 121 height 23
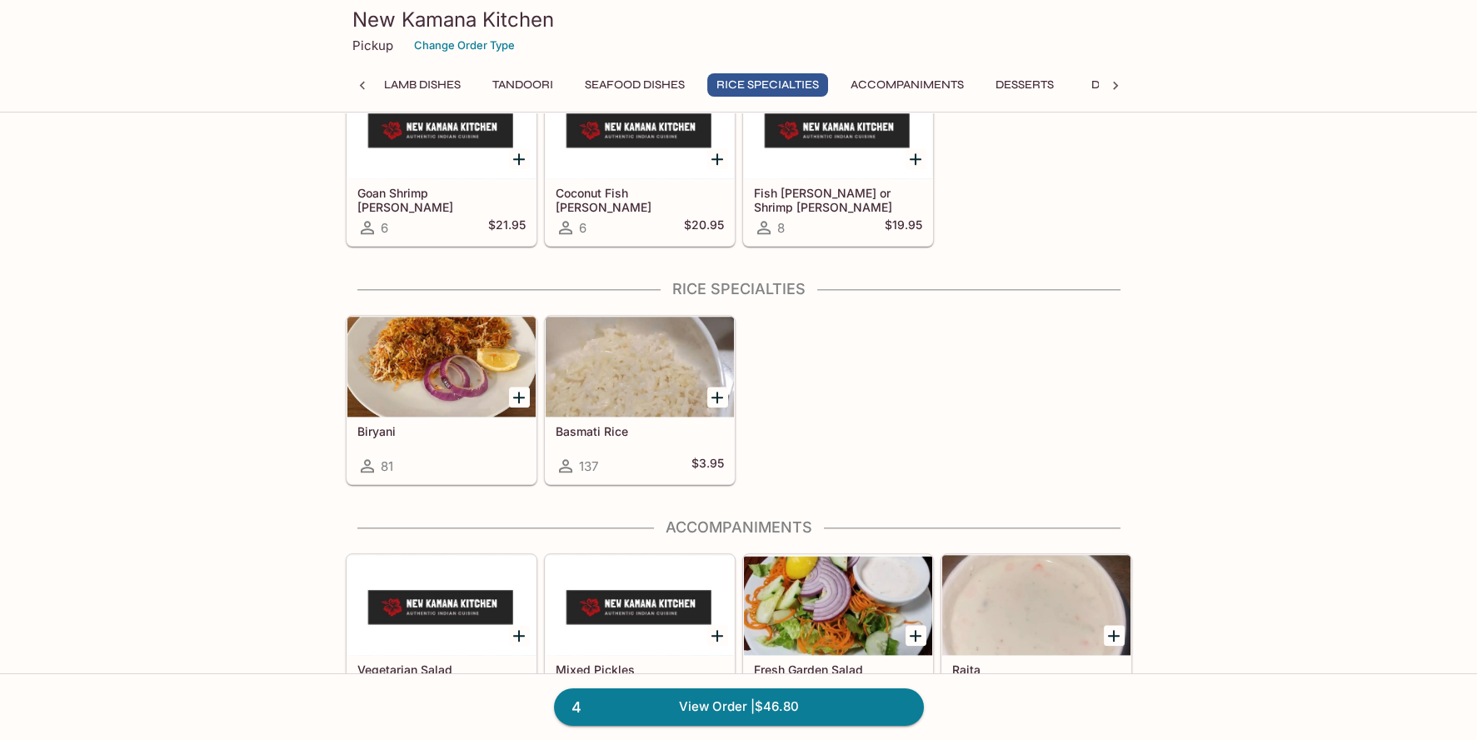
scroll to position [4611, 0]
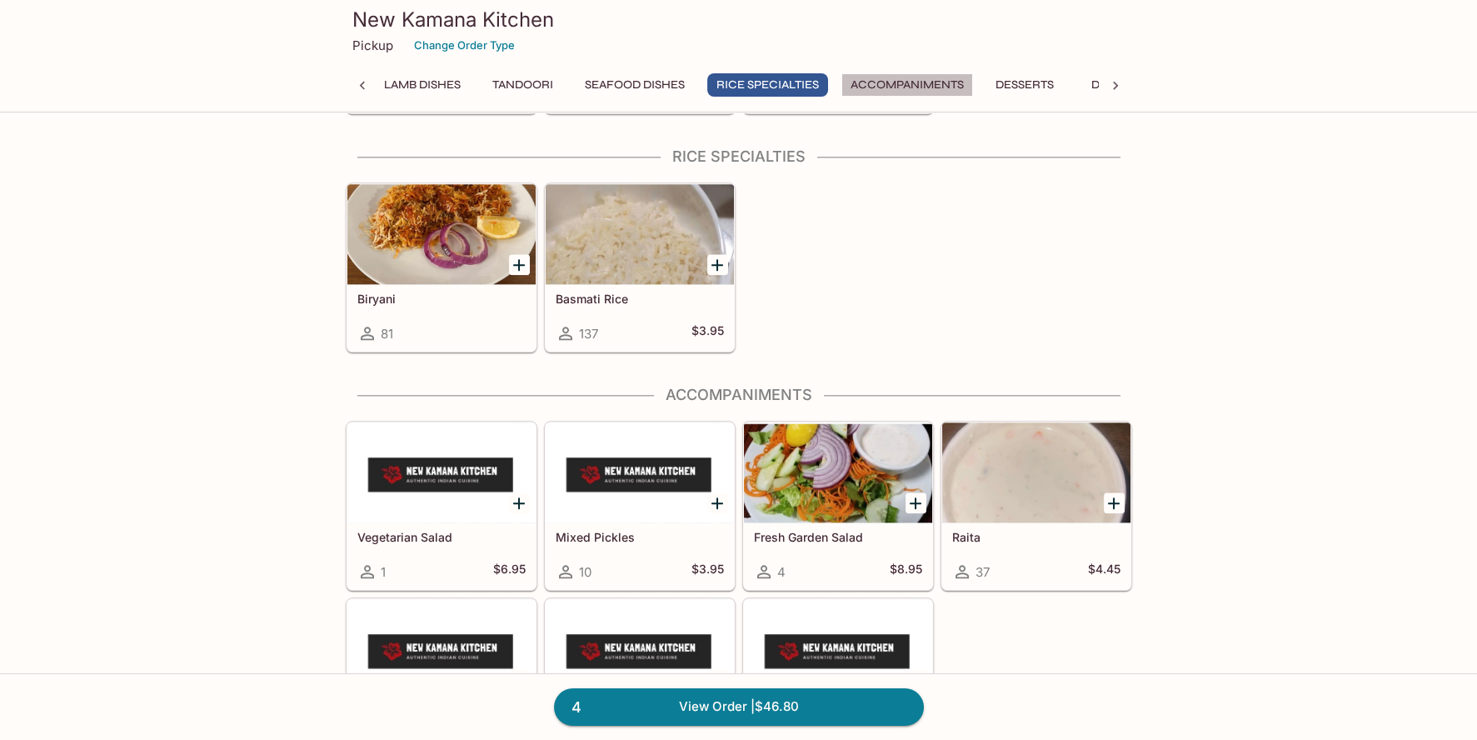
click at [943, 86] on button "Accompaniments" at bounding box center [908, 84] width 132 height 23
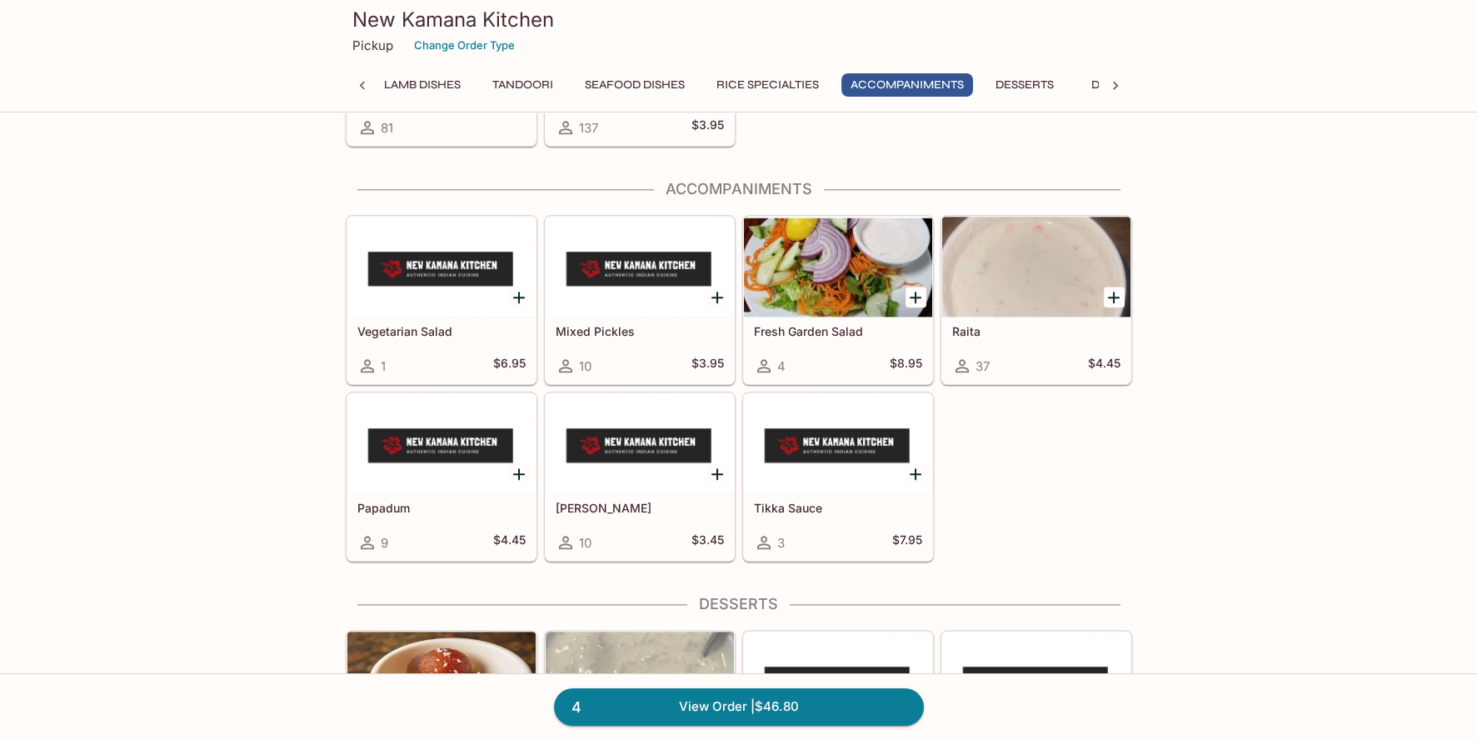
scroll to position [4848, 0]
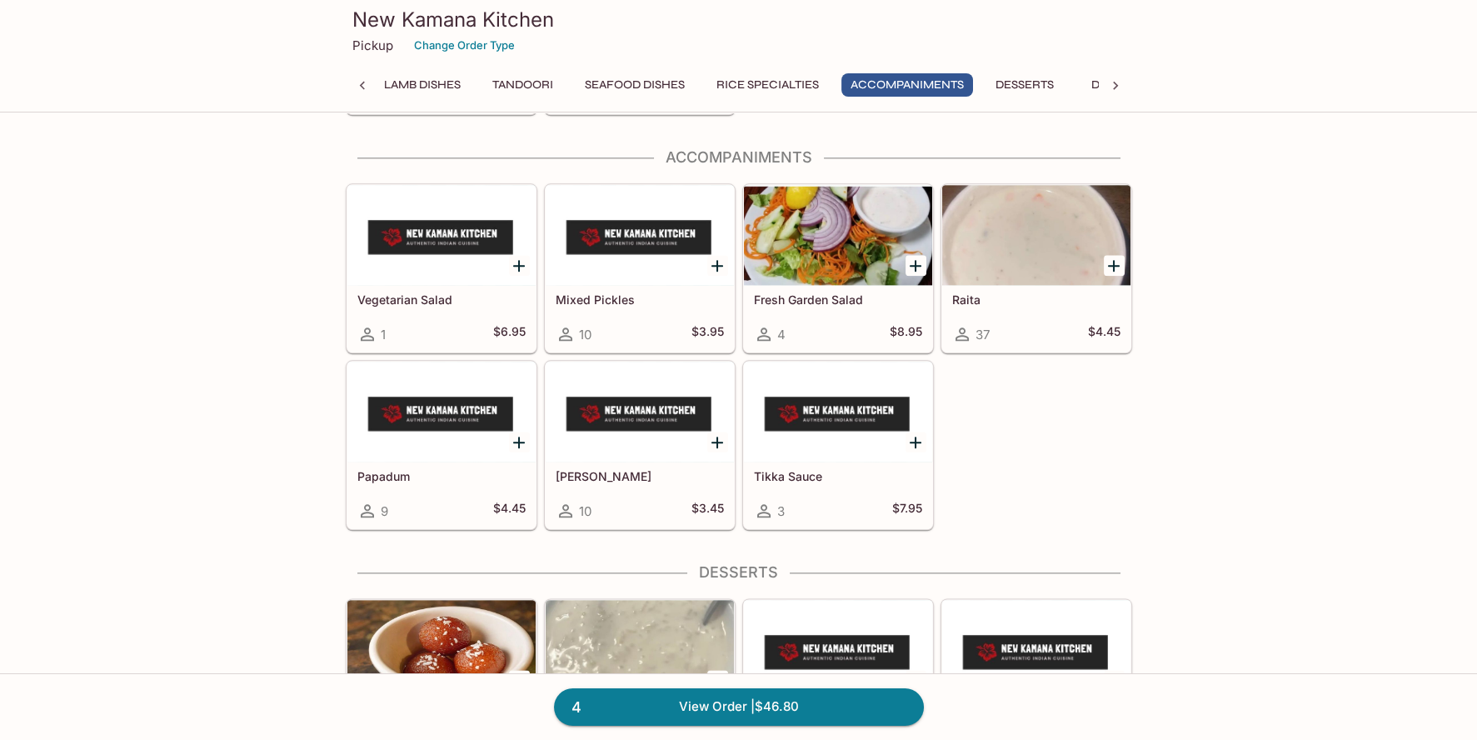
click at [639, 79] on button "Seafood Dishes" at bounding box center [635, 84] width 118 height 23
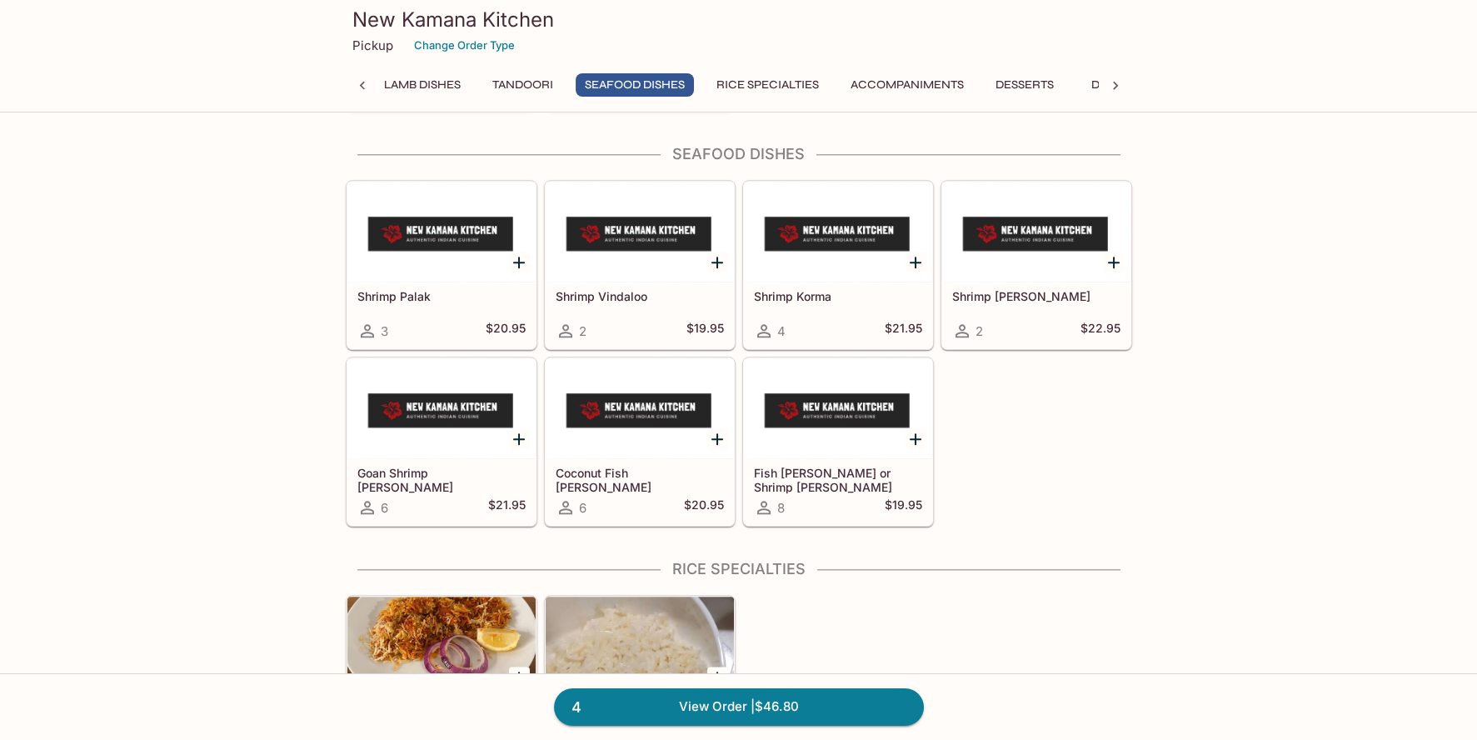
scroll to position [4196, 0]
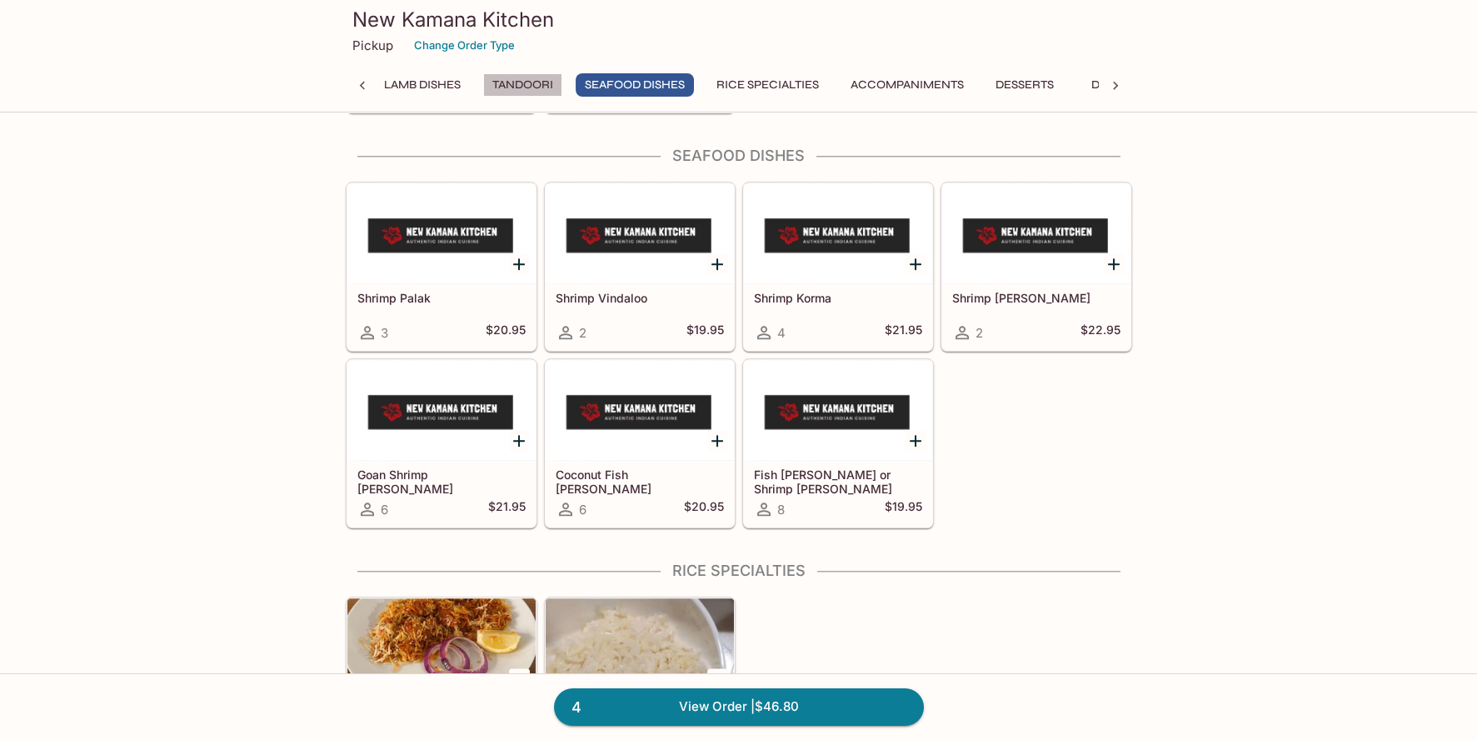
click at [519, 85] on button "Tandoori" at bounding box center [522, 84] width 79 height 23
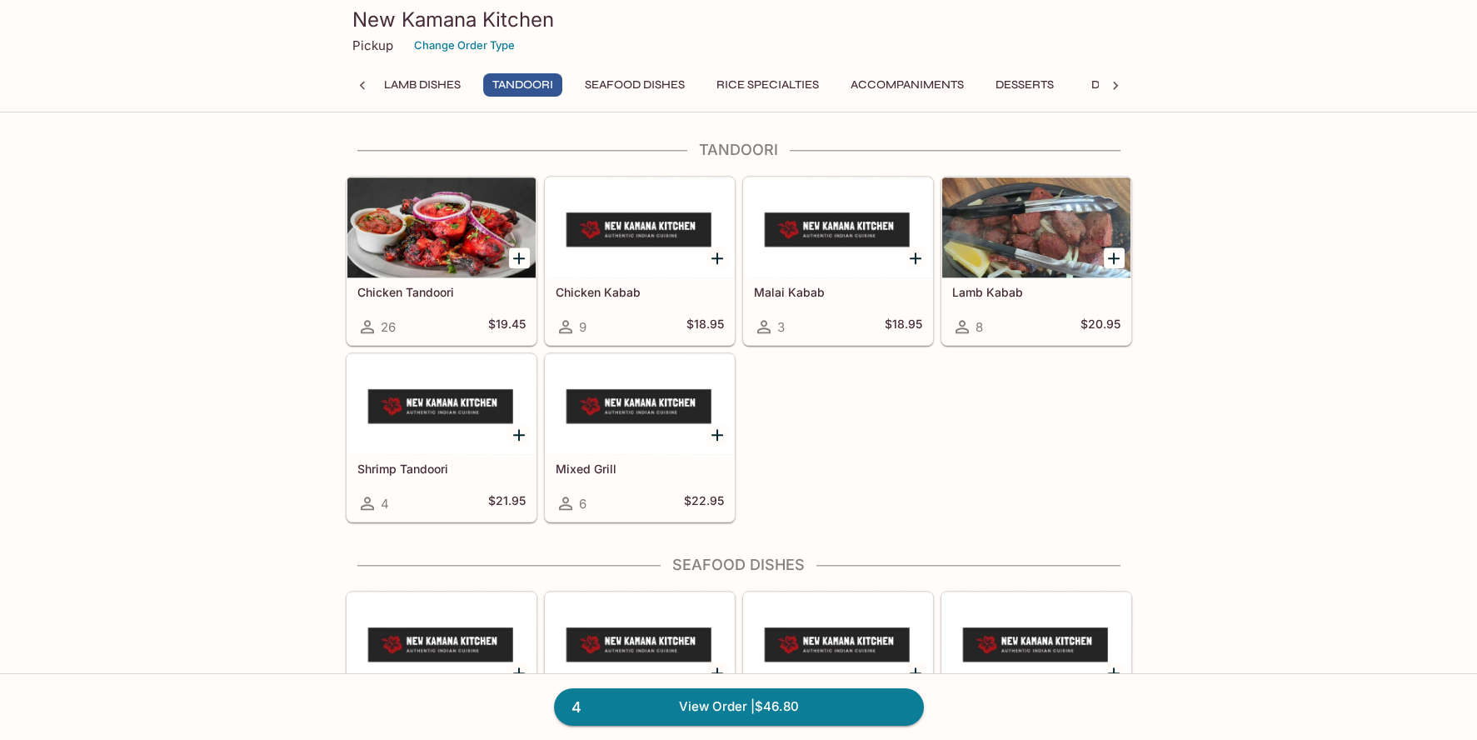
scroll to position [3781, 0]
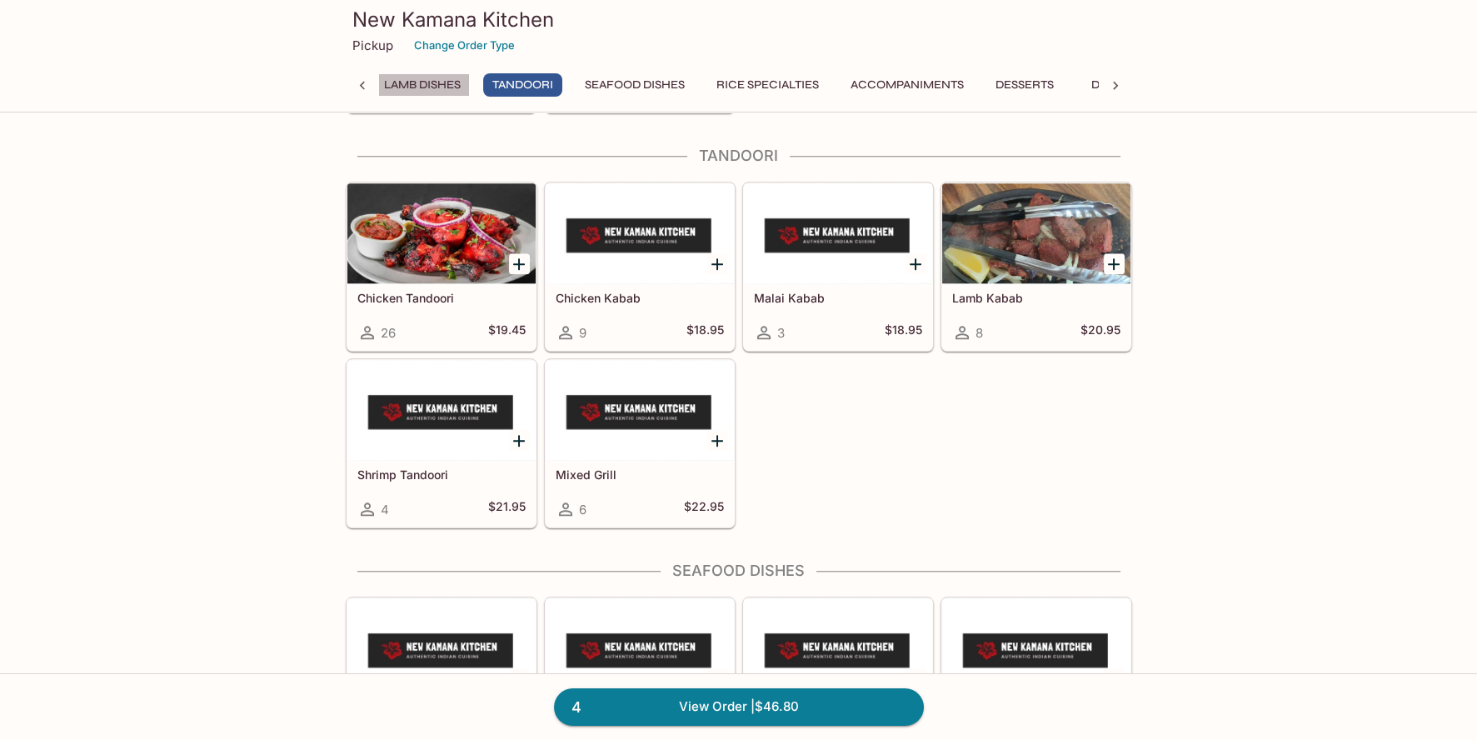
click at [445, 87] on button "Lamb Dishes" at bounding box center [422, 84] width 95 height 23
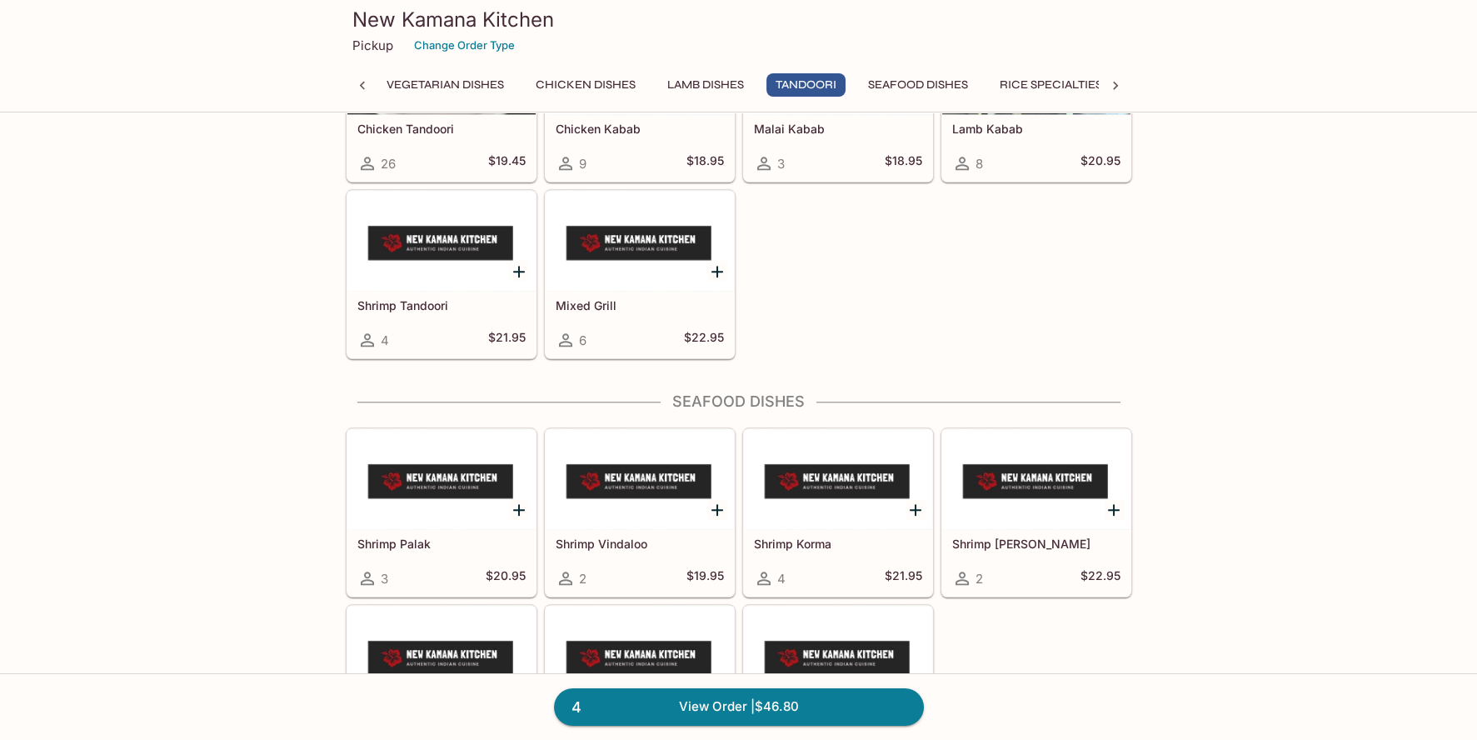
scroll to position [4201, 0]
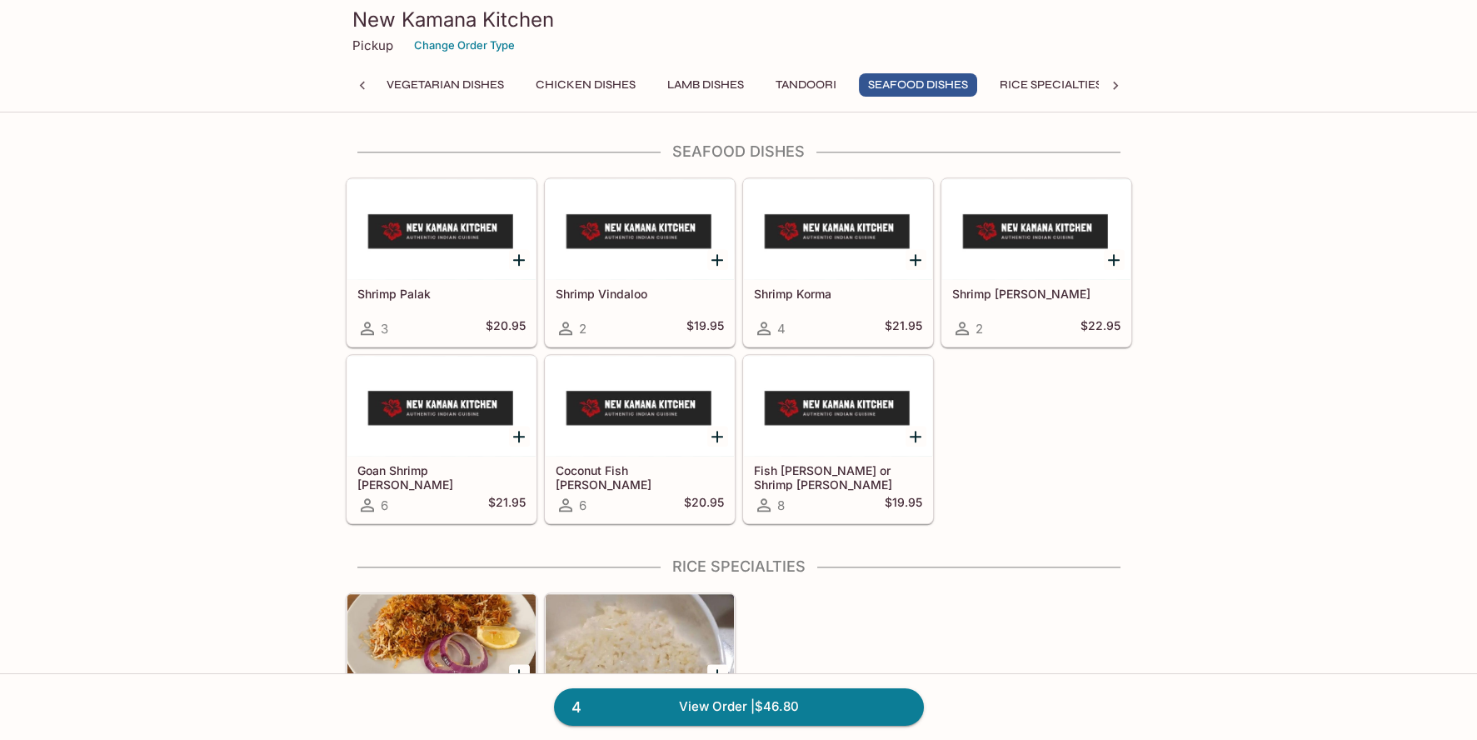
click at [1011, 279] on div "Shrimp [PERSON_NAME] 2 $22.95" at bounding box center [1036, 312] width 188 height 67
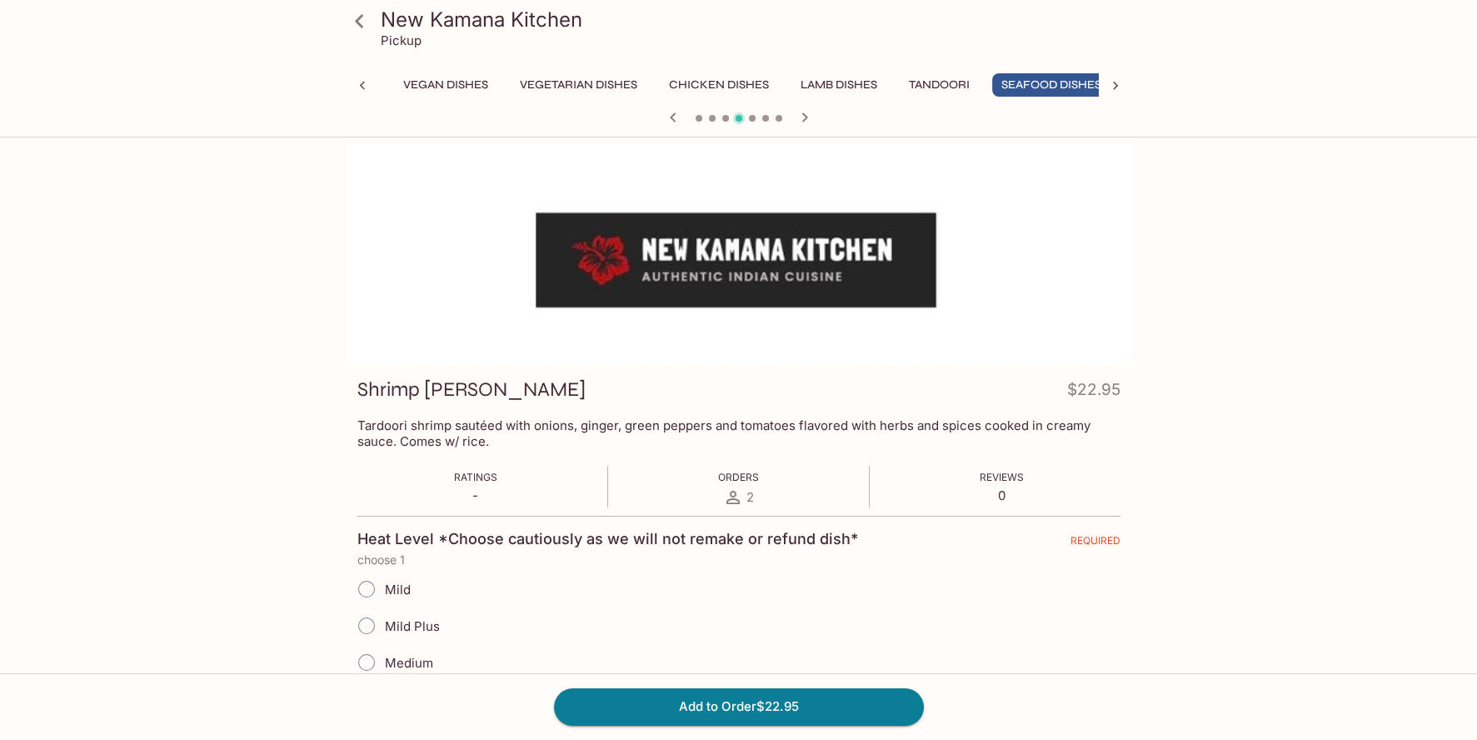
scroll to position [0, 294]
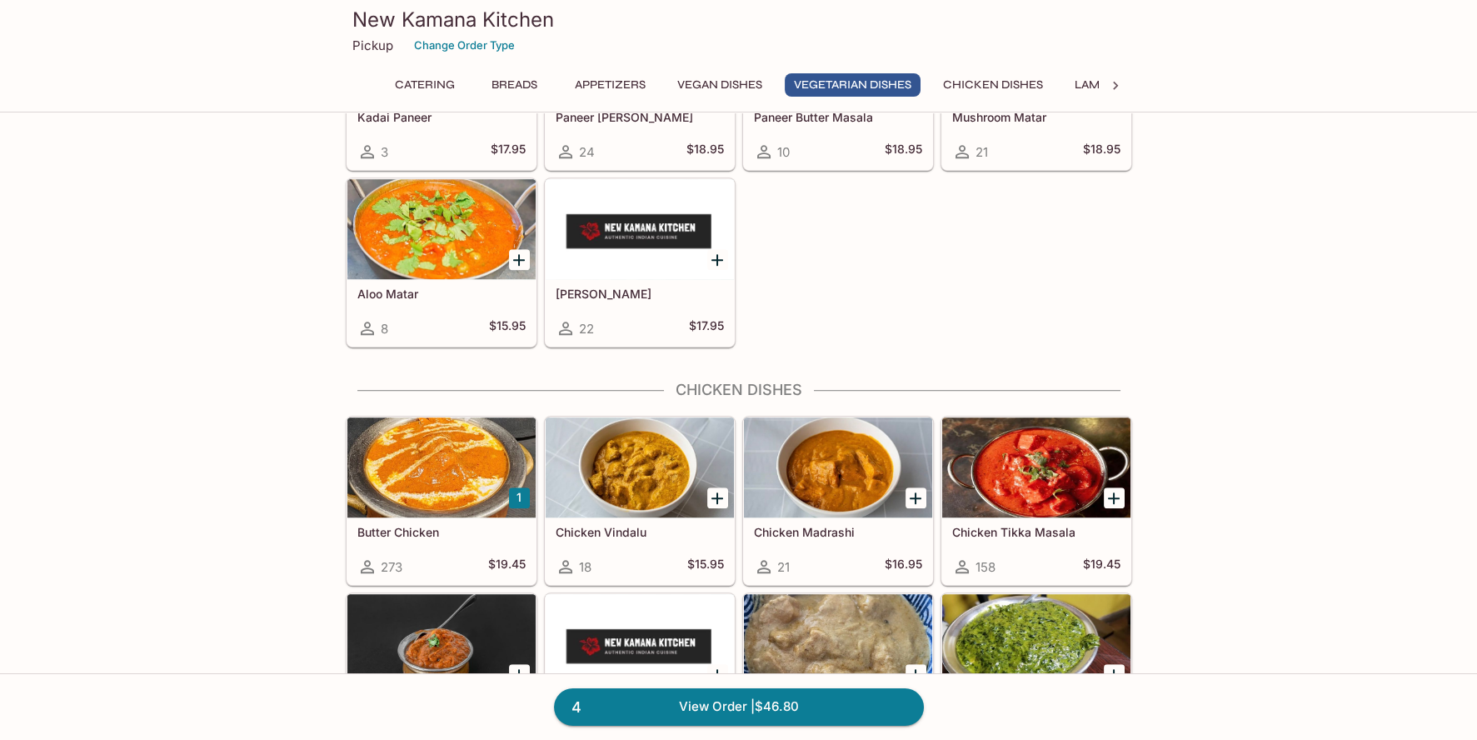
scroll to position [3051, 0]
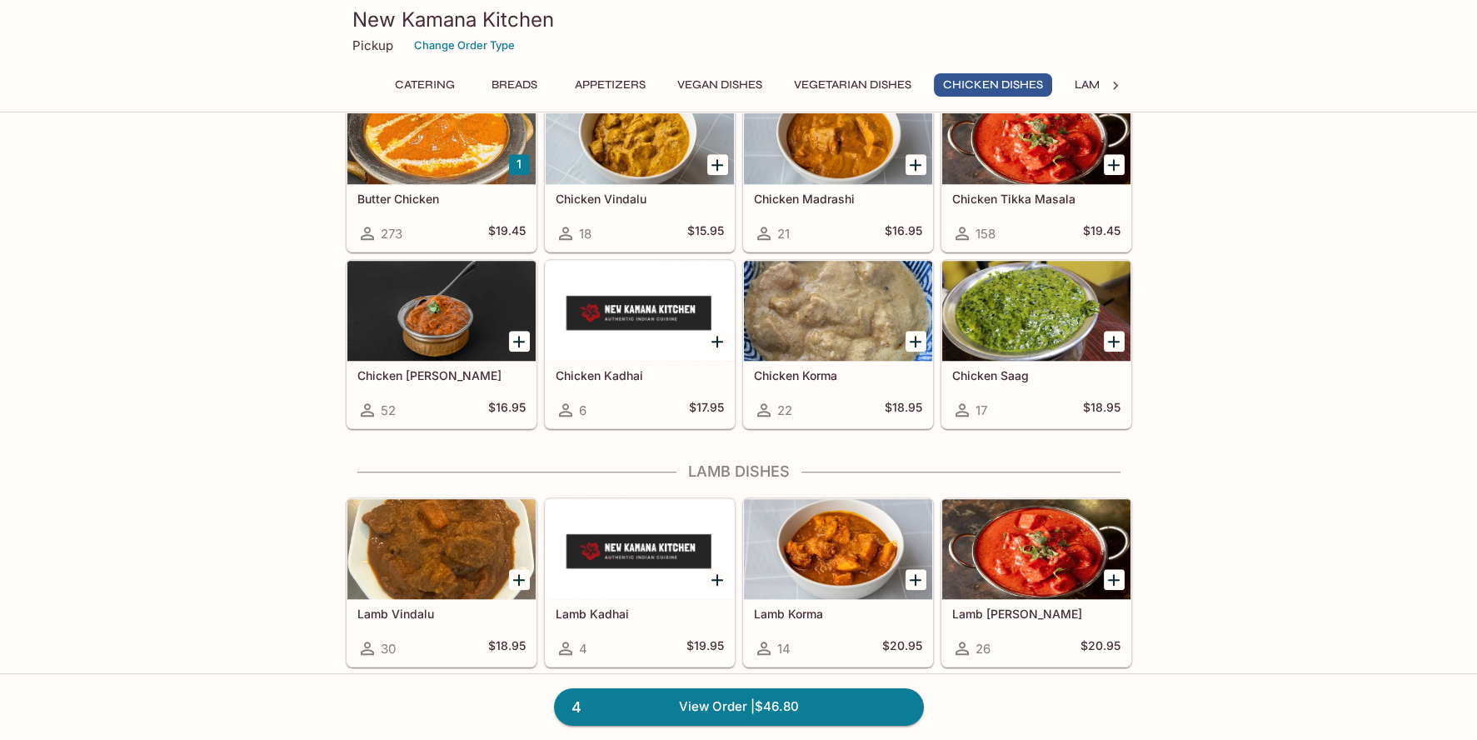
click at [446, 196] on h5 "Butter Chicken" at bounding box center [441, 199] width 168 height 14
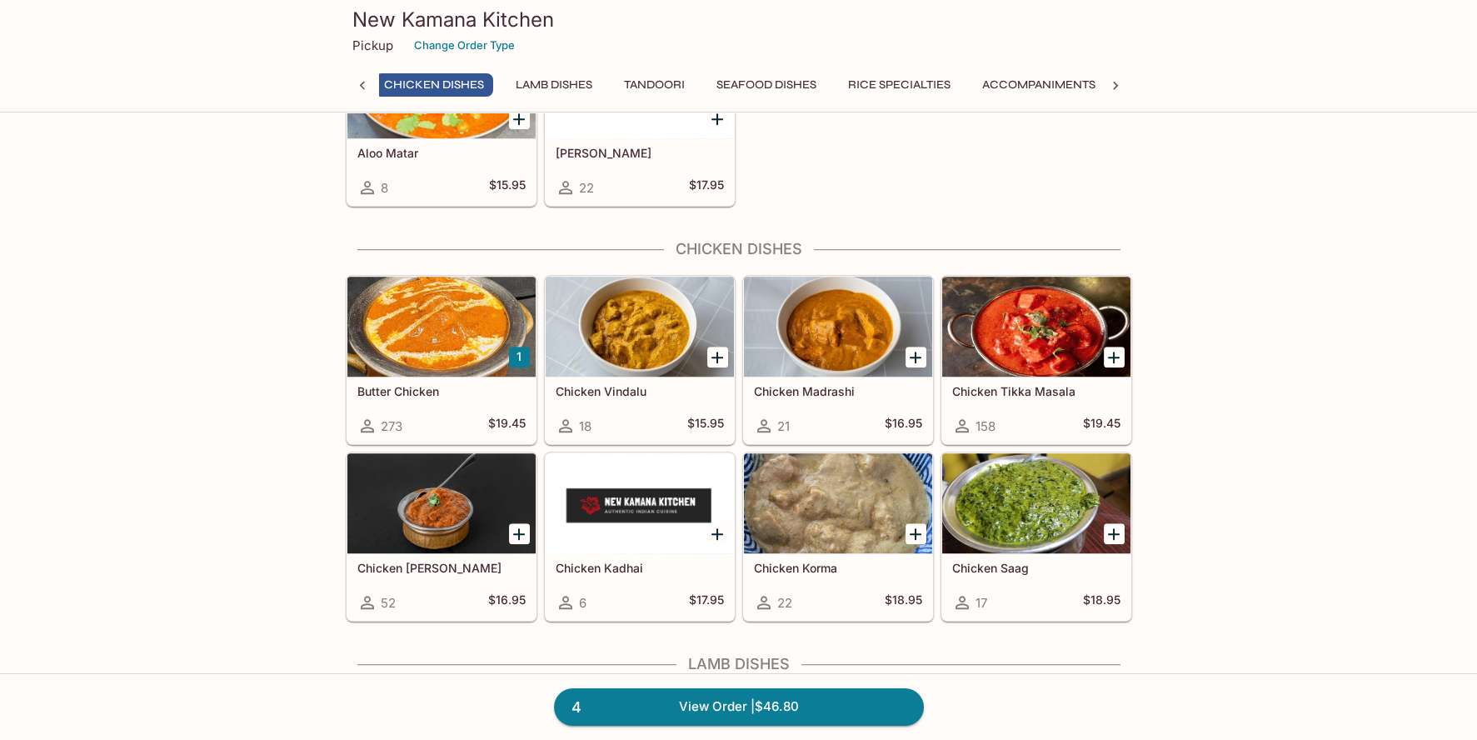
scroll to position [0, 509]
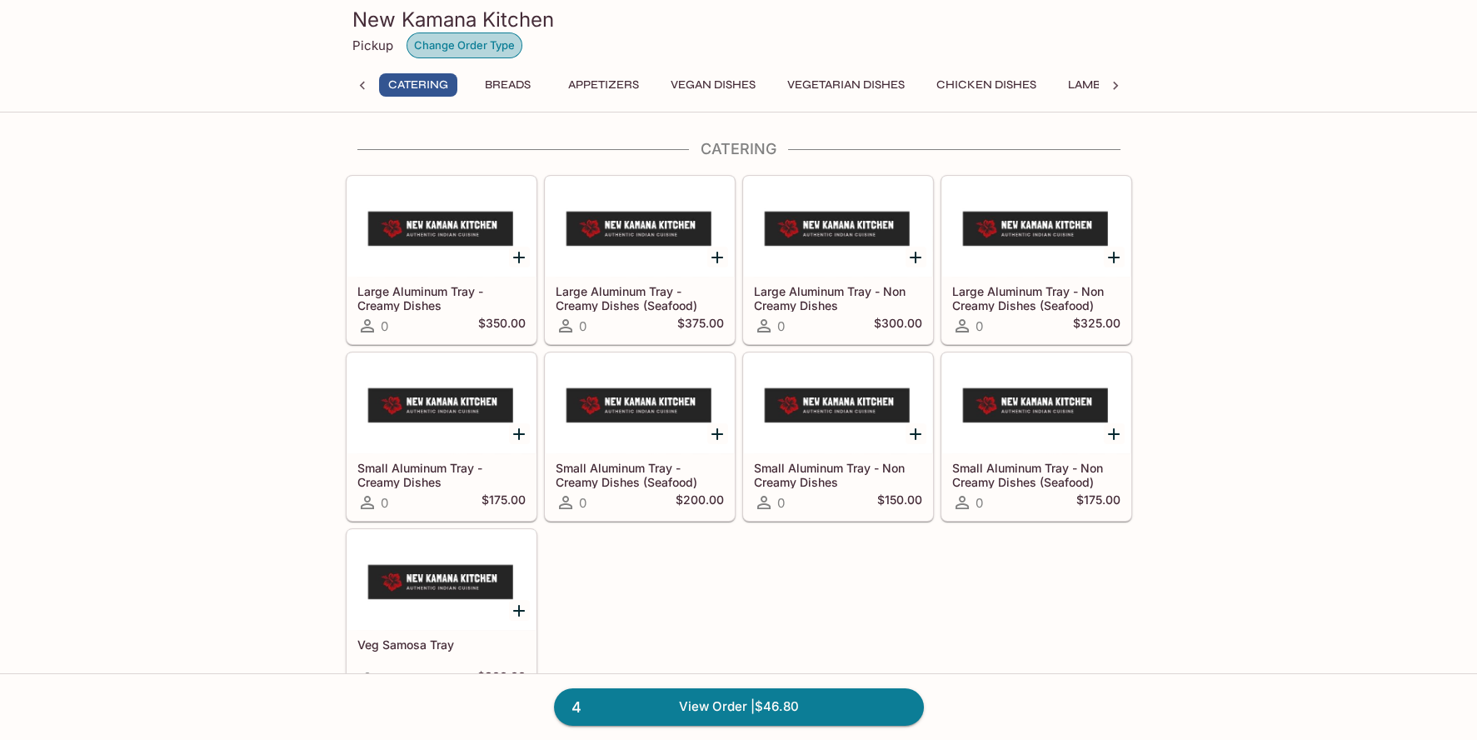
click at [427, 54] on button "Change Order Type" at bounding box center [465, 45] width 116 height 26
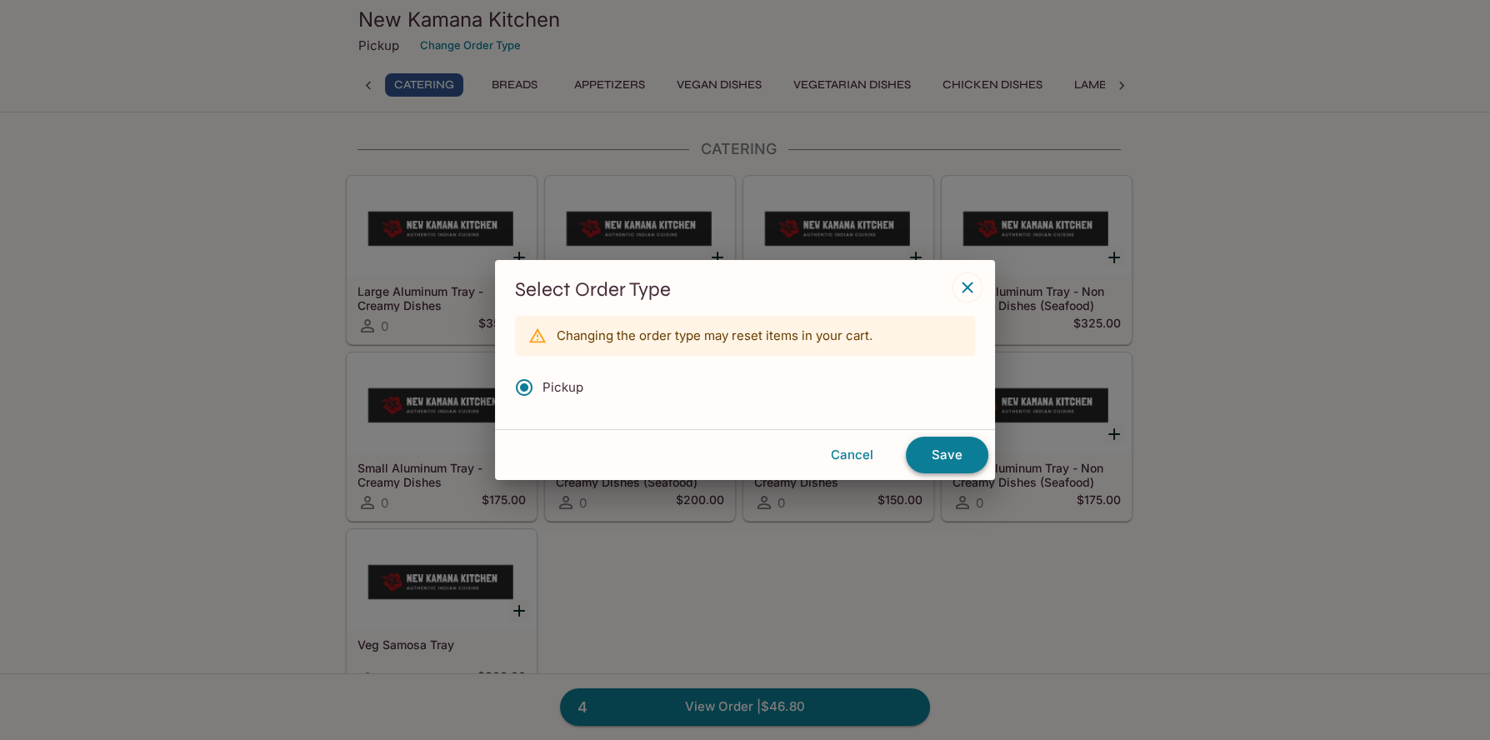
click at [937, 460] on button "Save" at bounding box center [947, 455] width 82 height 37
